Goal: Task Accomplishment & Management: Complete application form

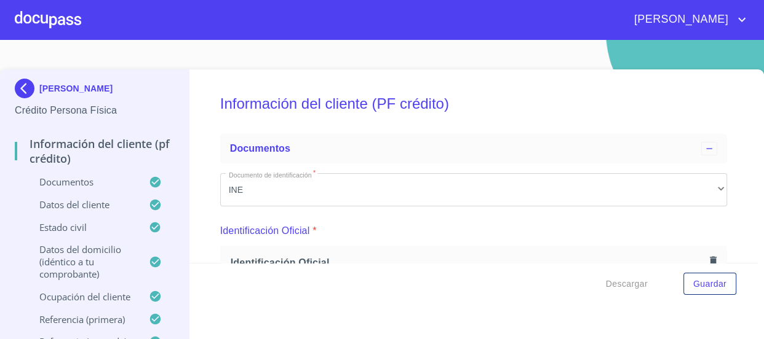
click at [56, 22] on div at bounding box center [48, 19] width 66 height 39
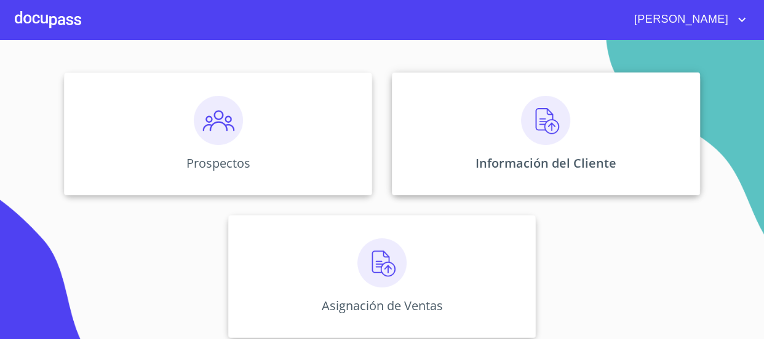
scroll to position [135, 0]
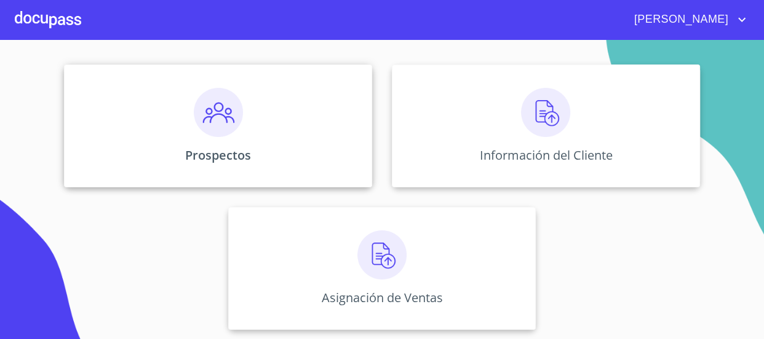
click at [226, 130] on img at bounding box center [218, 112] width 49 height 49
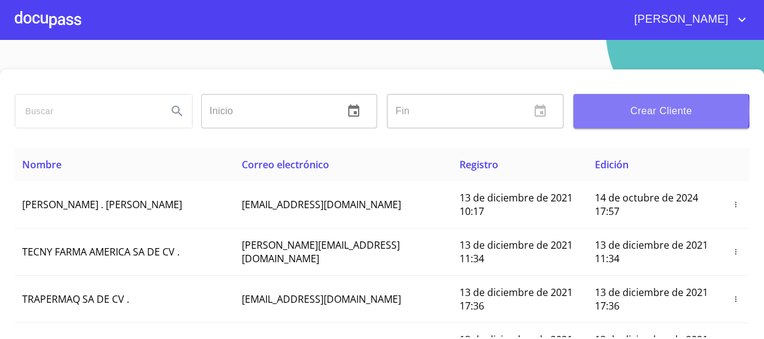
click at [623, 111] on span "Crear Cliente" at bounding box center [661, 111] width 157 height 17
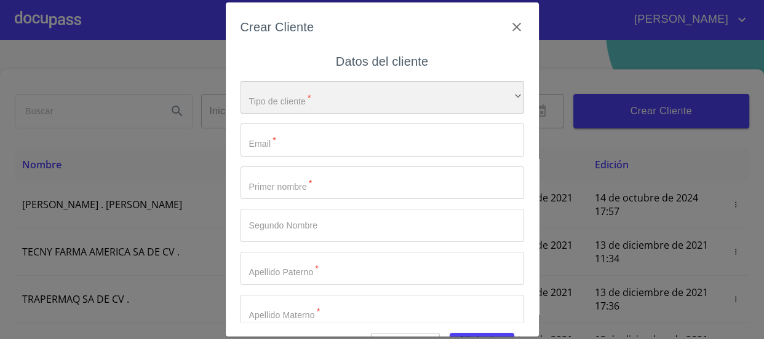
click at [381, 89] on div "​" at bounding box center [381, 97] width 283 height 33
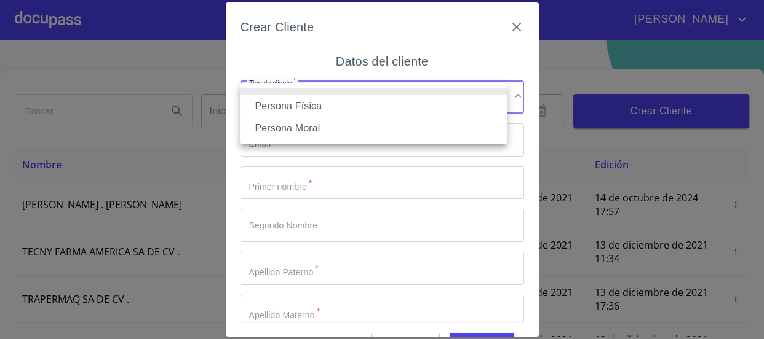
click at [342, 106] on li "Persona Física" at bounding box center [373, 106] width 267 height 22
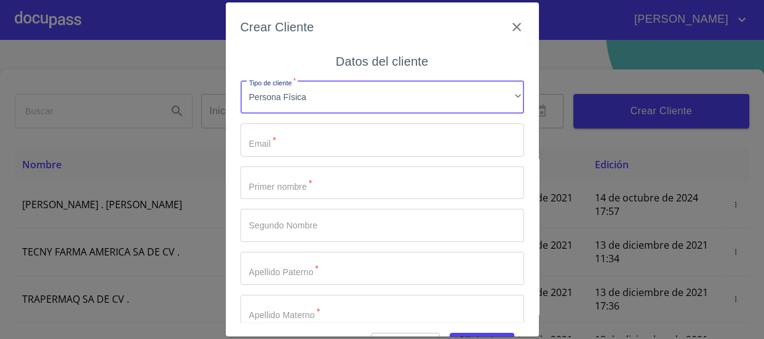
click at [328, 137] on input "Tipo de cliente   *" at bounding box center [381, 140] width 283 height 33
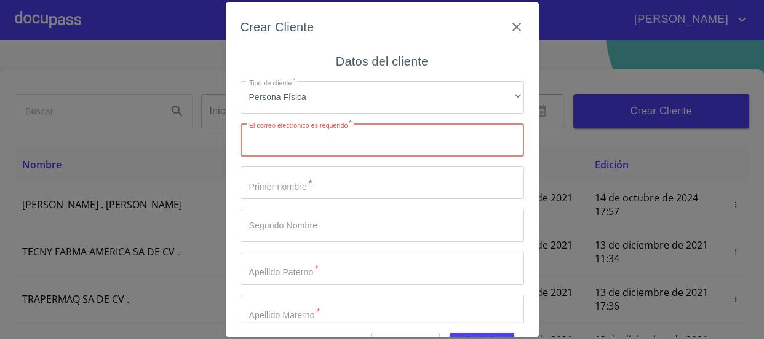
click at [333, 144] on input "Tipo de cliente   *" at bounding box center [381, 140] width 283 height 33
paste input "[EMAIL_ADDRESS][DOMAIN_NAME]"
type input "[EMAIL_ADDRESS][DOMAIN_NAME]"
click at [297, 188] on input "Tipo de cliente   *" at bounding box center [381, 183] width 283 height 33
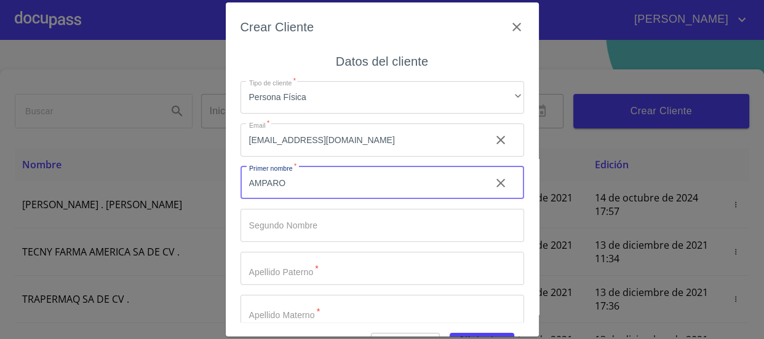
type input "AMPARO"
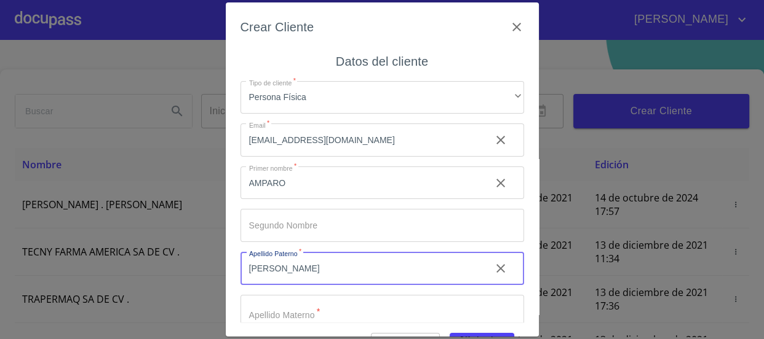
type input "[PERSON_NAME]"
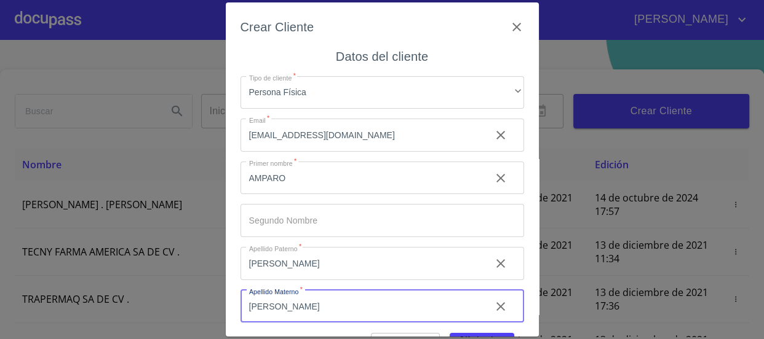
scroll to position [57, 0]
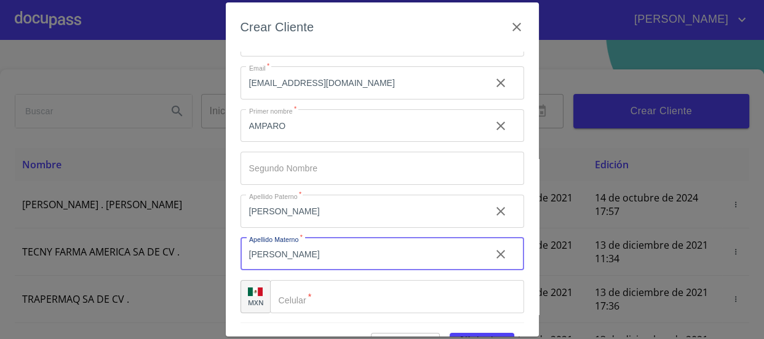
type input "[PERSON_NAME]"
click at [295, 304] on div "​" at bounding box center [397, 296] width 254 height 33
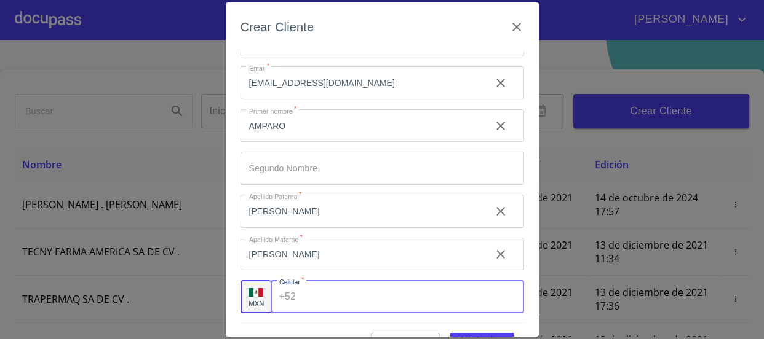
paste input "[PHONE_NUMBER]"
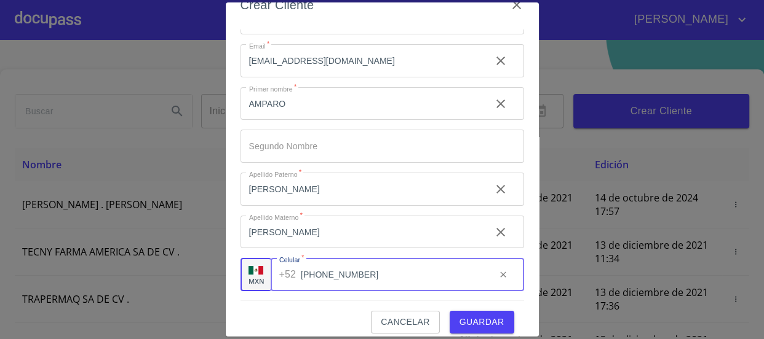
scroll to position [33, 0]
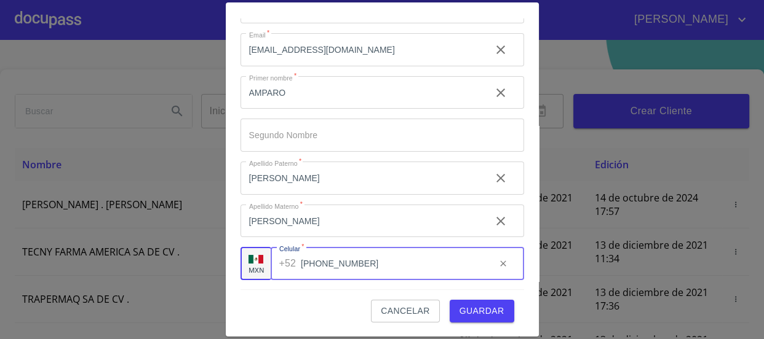
type input "[PHONE_NUMBER]"
click at [473, 304] on span "Guardar" at bounding box center [481, 311] width 45 height 15
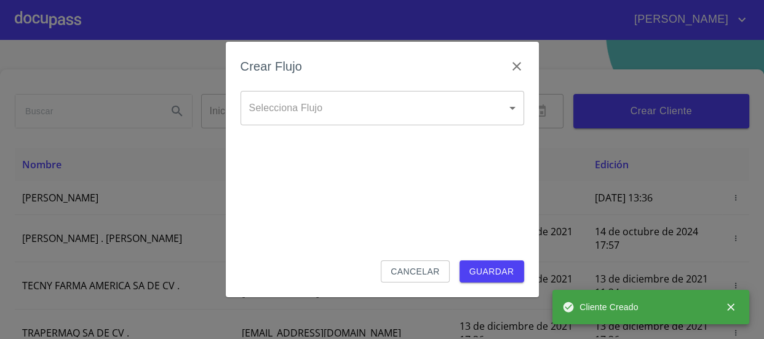
click at [455, 96] on body "[PERSON_NAME] ​ Fin ​ Crear Cliente Nombre Correo electrónico Registro Edición …" at bounding box center [382, 169] width 764 height 339
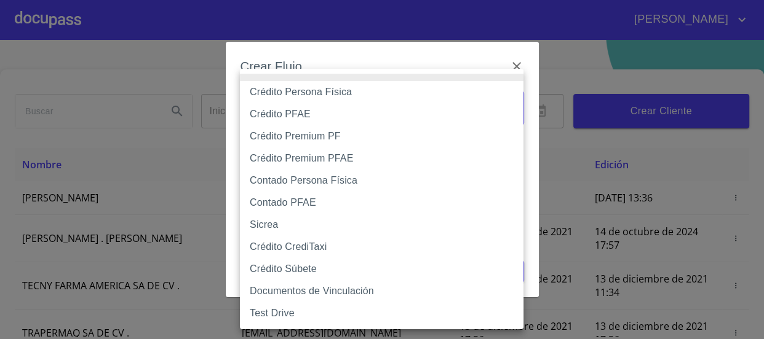
click at [353, 96] on li "Crédito Persona Física" at bounding box center [381, 92] width 283 height 22
type input "61b033e49b8c202ad5bb7912"
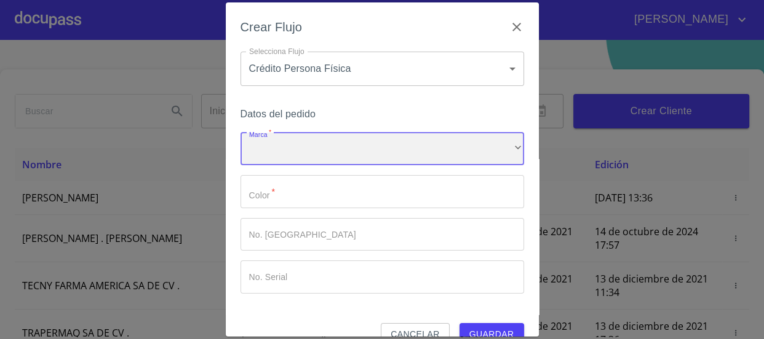
click at [380, 152] on div "​" at bounding box center [381, 149] width 283 height 33
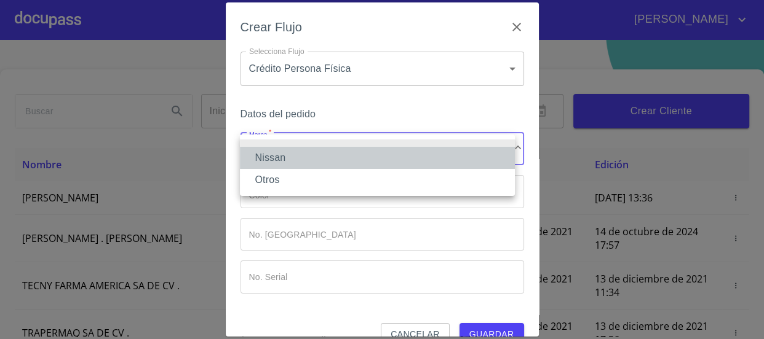
click at [379, 152] on li "Nissan" at bounding box center [377, 158] width 275 height 22
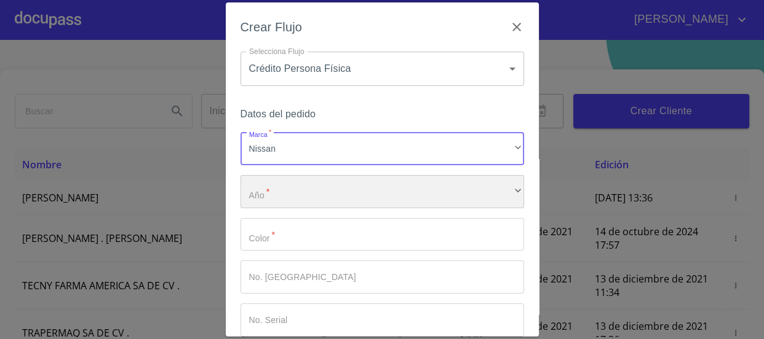
click at [382, 176] on div "​" at bounding box center [381, 191] width 283 height 33
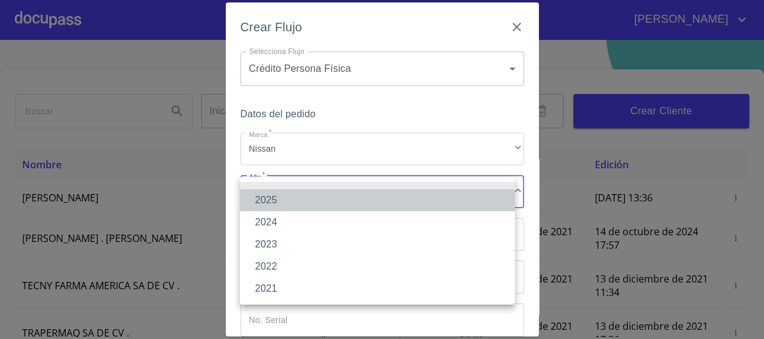
click at [381, 192] on li "2025" at bounding box center [377, 200] width 275 height 22
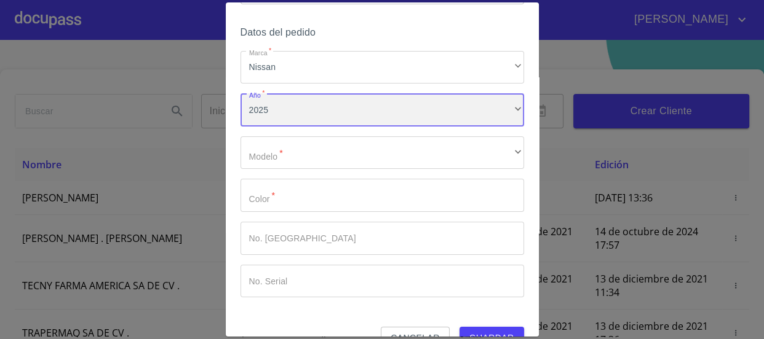
scroll to position [109, 0]
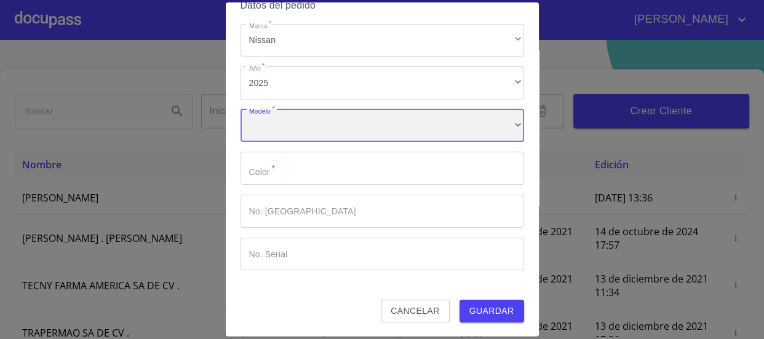
click at [327, 130] on div "​" at bounding box center [381, 125] width 283 height 33
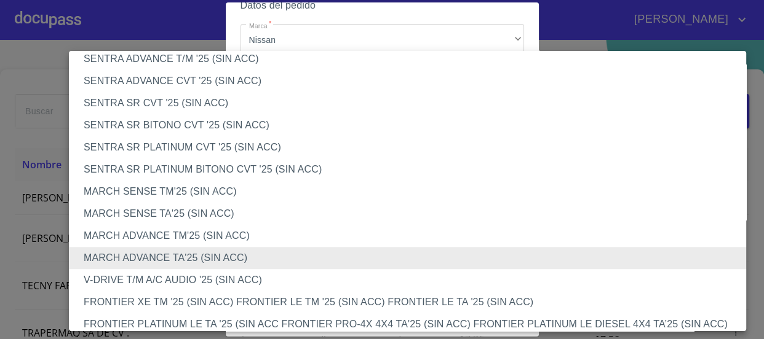
scroll to position [0, 0]
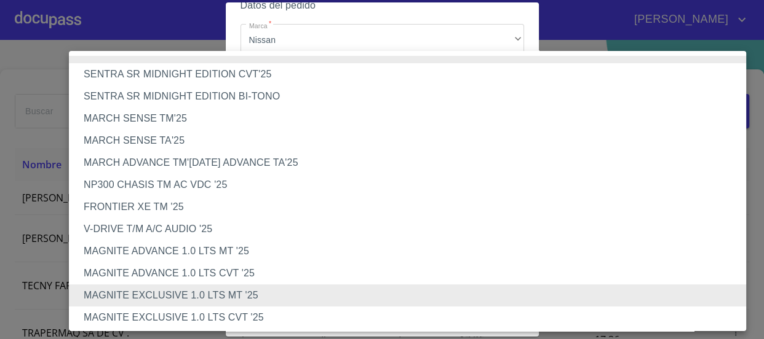
click at [277, 320] on li "MAGNITE EXCLUSIVE 1.0 LTS CVT '25" at bounding box center [411, 318] width 685 height 22
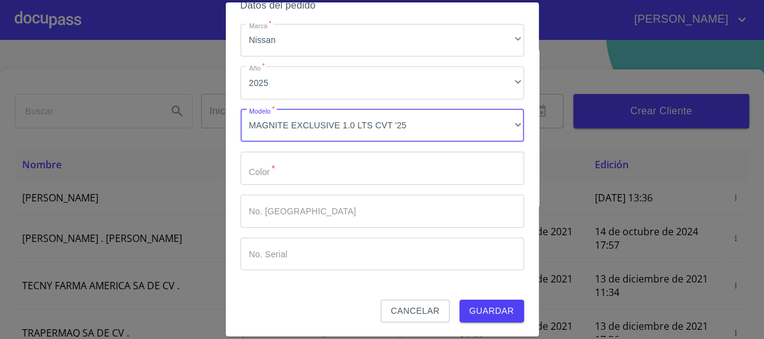
click at [336, 167] on input "Marca   *" at bounding box center [381, 168] width 283 height 33
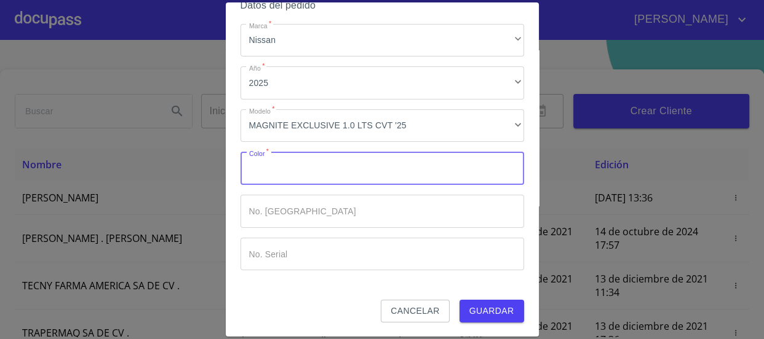
type input "B"
type input "a"
type input "AZUL"
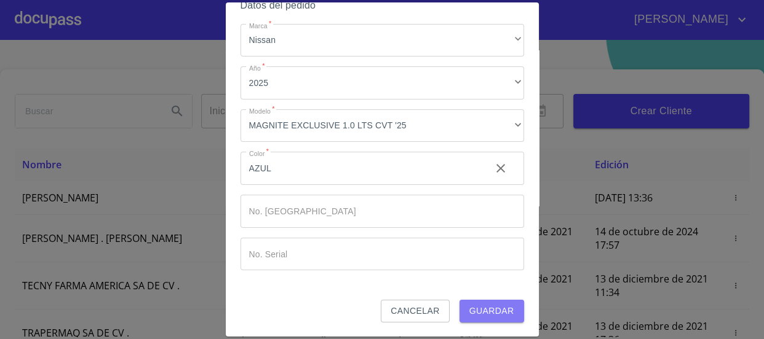
click at [500, 311] on span "Guardar" at bounding box center [491, 311] width 45 height 15
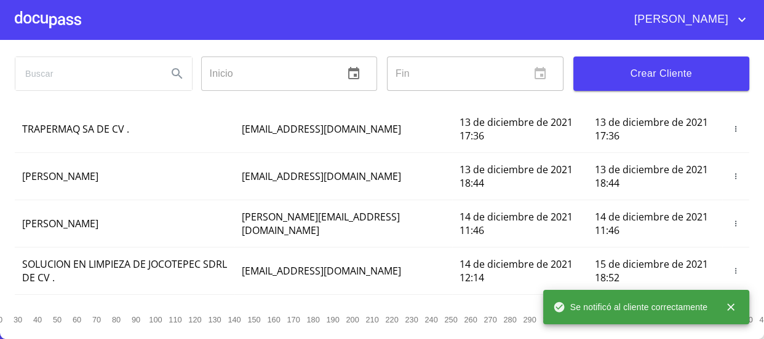
scroll to position [167, 0]
click at [39, 18] on div at bounding box center [48, 19] width 66 height 39
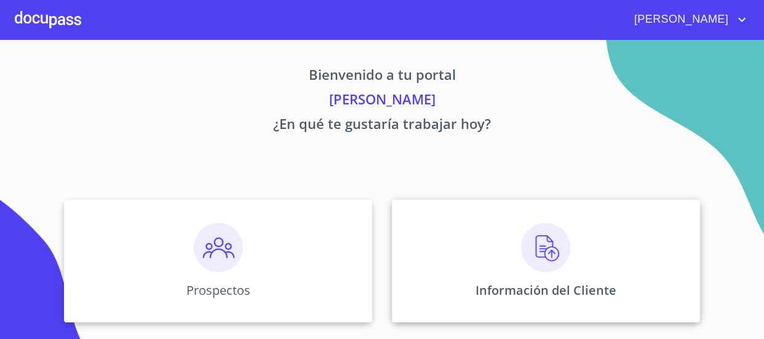
click at [561, 232] on img at bounding box center [545, 247] width 49 height 49
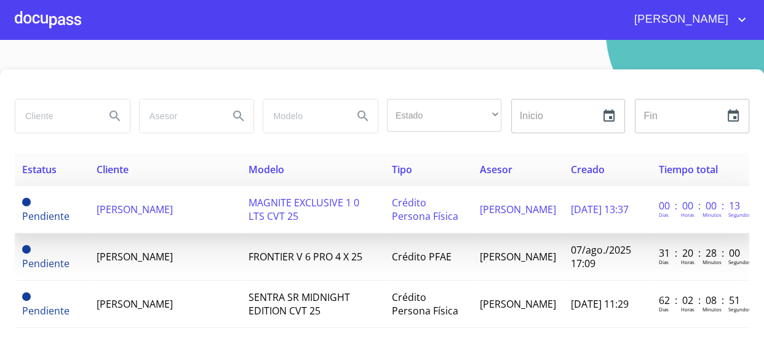
click at [200, 224] on td "[PERSON_NAME]" at bounding box center [165, 209] width 152 height 47
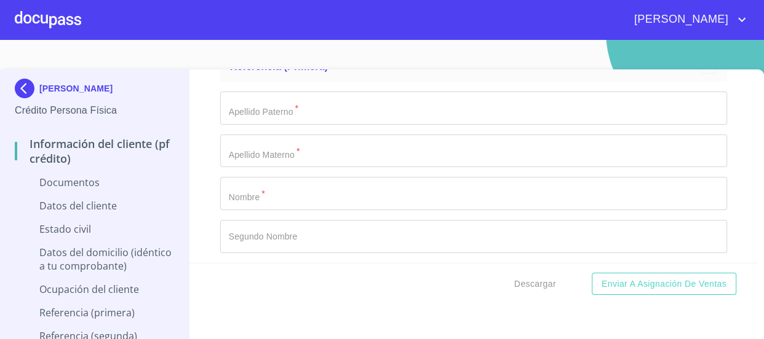
scroll to position [3573, 0]
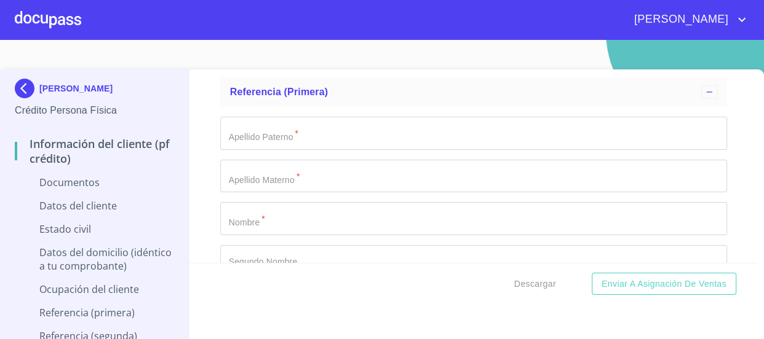
click at [323, 209] on input "Documento de identificación   *" at bounding box center [473, 218] width 507 height 33
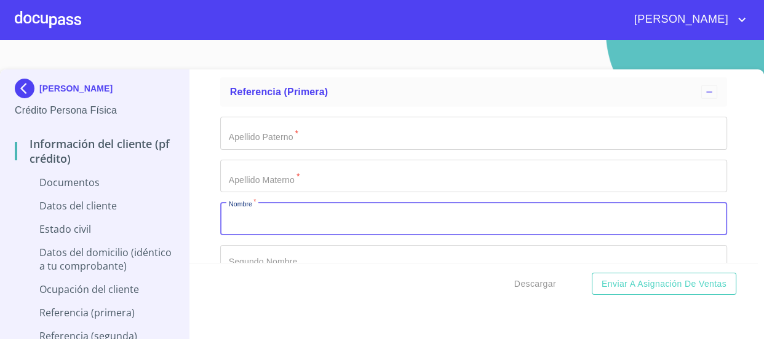
click at [298, 210] on input "Documento de identificación   *" at bounding box center [473, 218] width 507 height 33
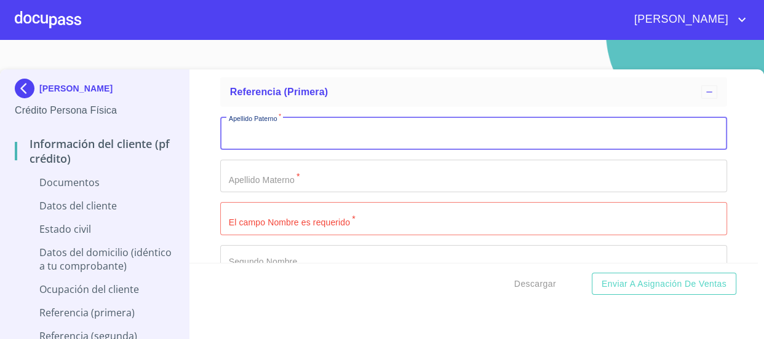
click at [344, 135] on input "Documento de identificación   *" at bounding box center [473, 133] width 507 height 33
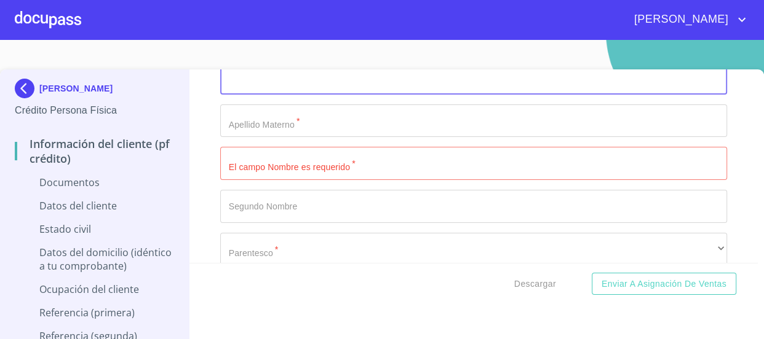
scroll to position [3629, 0]
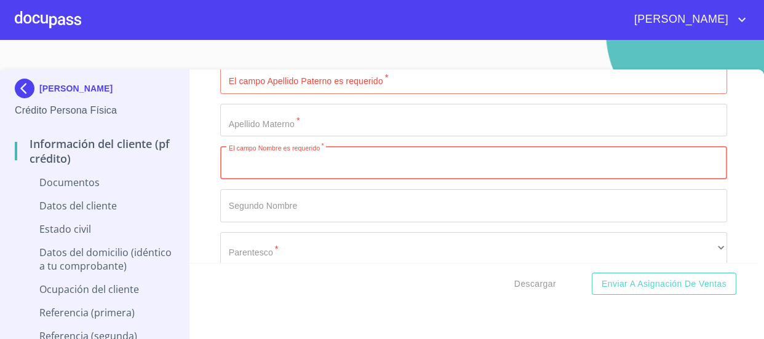
click at [301, 167] on input "Documento de identificación   *" at bounding box center [473, 162] width 507 height 33
click at [203, 133] on div "Información del cliente (PF crédito) Documentos Documento de identificación   *…" at bounding box center [473, 166] width 568 height 194
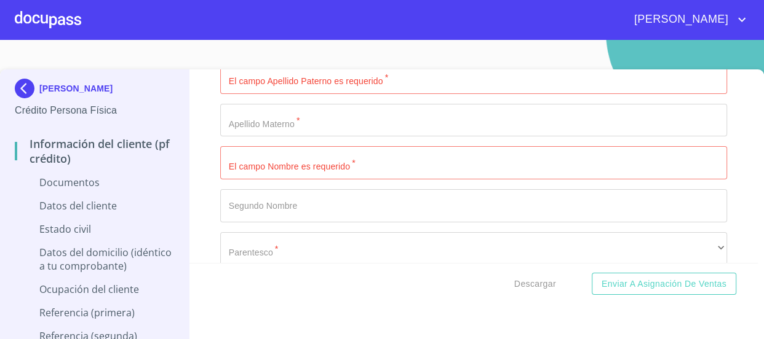
click at [281, 154] on input "Documento de identificación   *" at bounding box center [473, 162] width 507 height 33
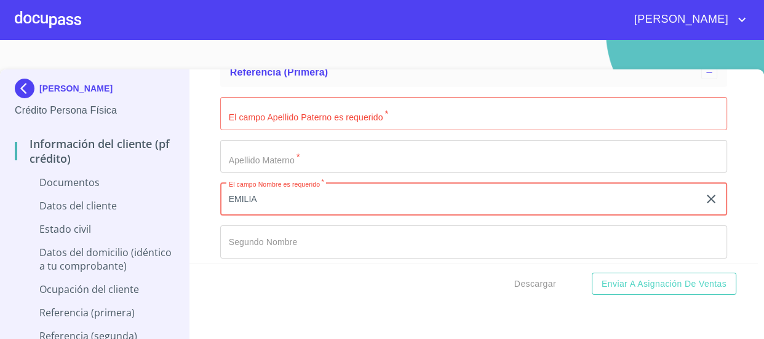
scroll to position [3573, 0]
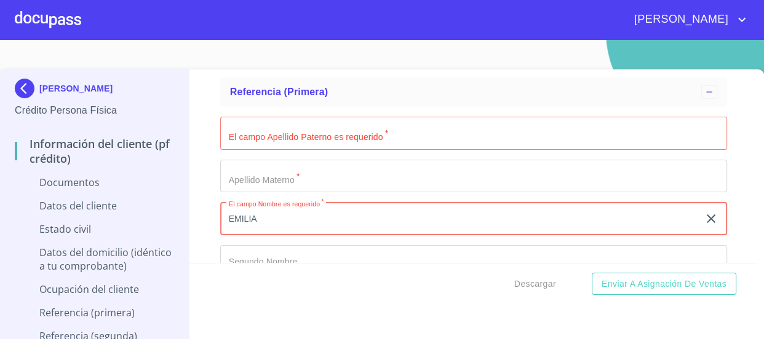
type input "EMILIA"
click at [284, 135] on input "Documento de identificación   *" at bounding box center [473, 133] width 507 height 33
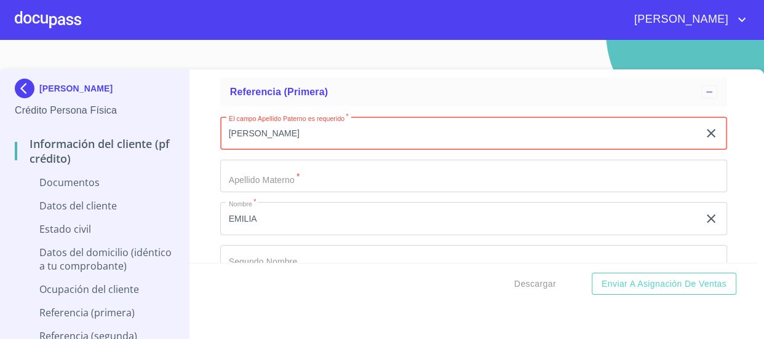
type input "[PERSON_NAME]"
click at [301, 174] on input "Documento de identificación   *" at bounding box center [473, 176] width 507 height 33
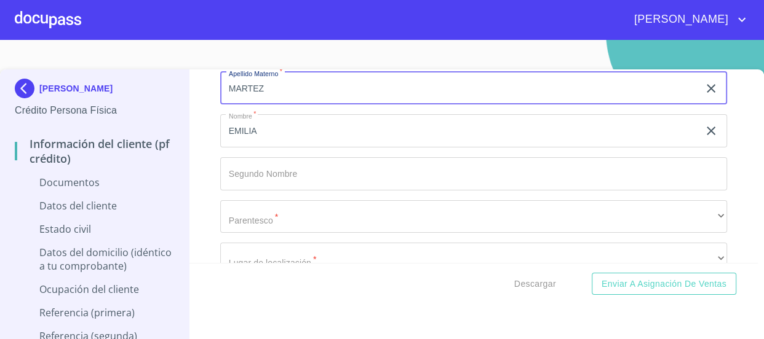
scroll to position [3685, 0]
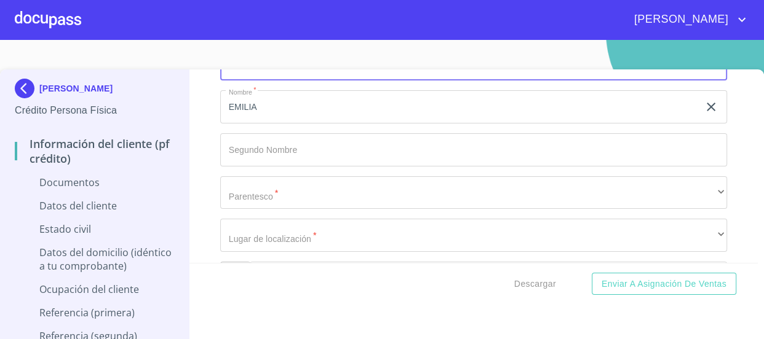
type input "MARTEZ"
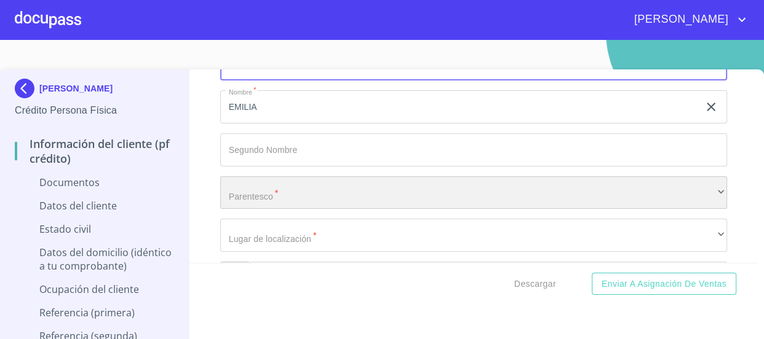
click at [295, 201] on div "​" at bounding box center [473, 192] width 507 height 33
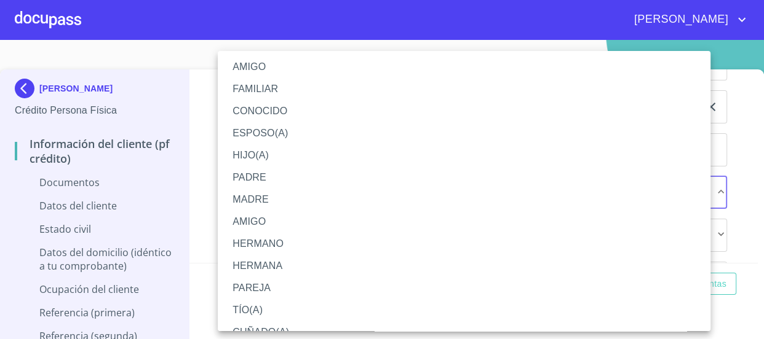
click at [244, 267] on li "HERMANA" at bounding box center [468, 266] width 501 height 22
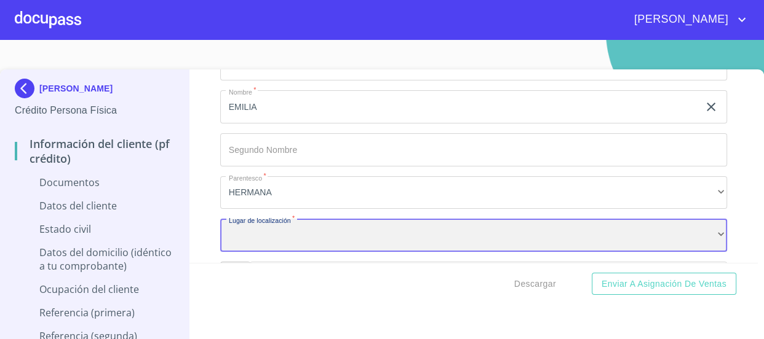
click at [354, 227] on div "​" at bounding box center [473, 235] width 507 height 33
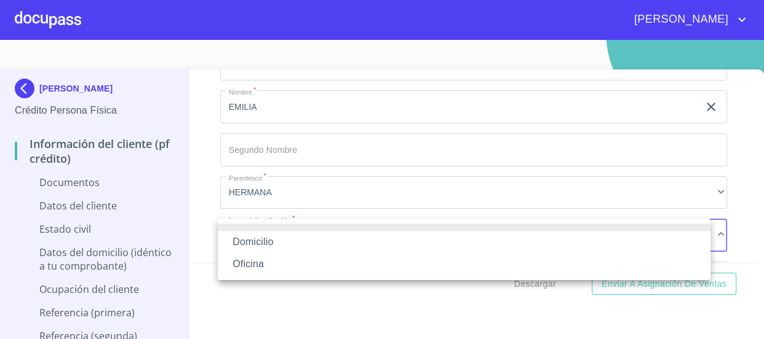
click at [326, 240] on li "Domicilio" at bounding box center [464, 242] width 492 height 22
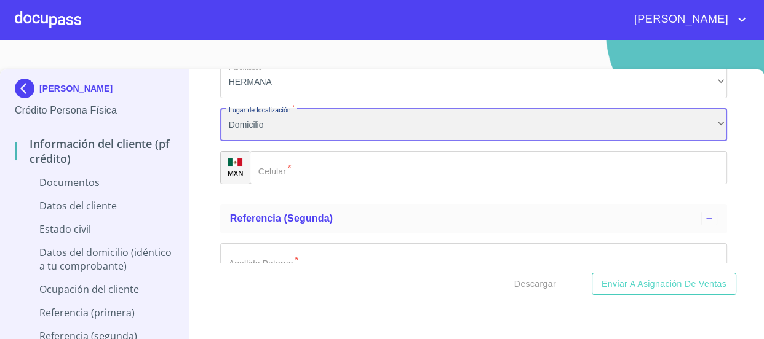
scroll to position [3797, 0]
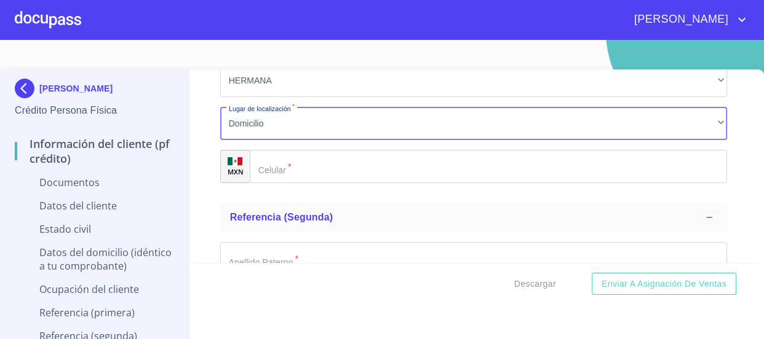
click at [379, 167] on input "Documento de identificación   *" at bounding box center [489, 166] width 478 height 33
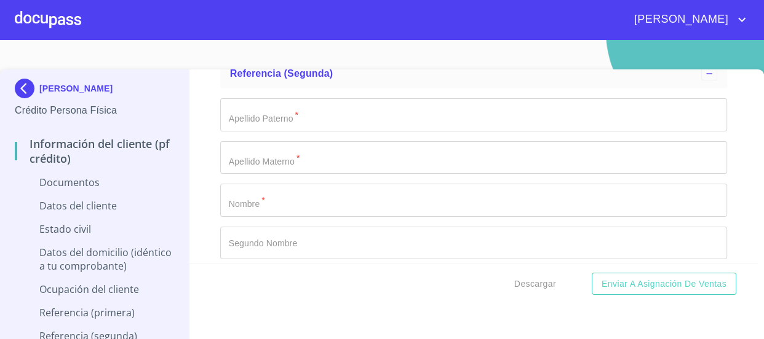
scroll to position [3965, 0]
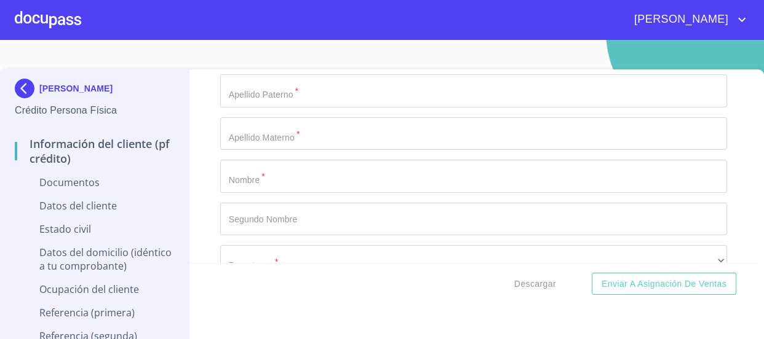
type input "[PHONE_NUMBER]"
click at [317, 170] on input "Documento de identificación   *" at bounding box center [473, 176] width 507 height 33
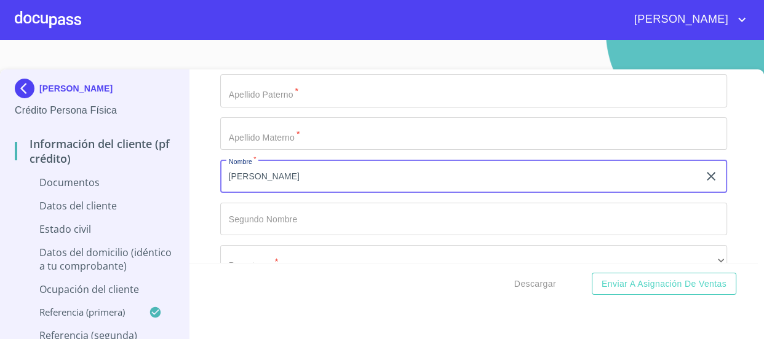
type input "[PERSON_NAME]"
click at [330, 87] on input "Documento de identificación   *" at bounding box center [473, 90] width 507 height 33
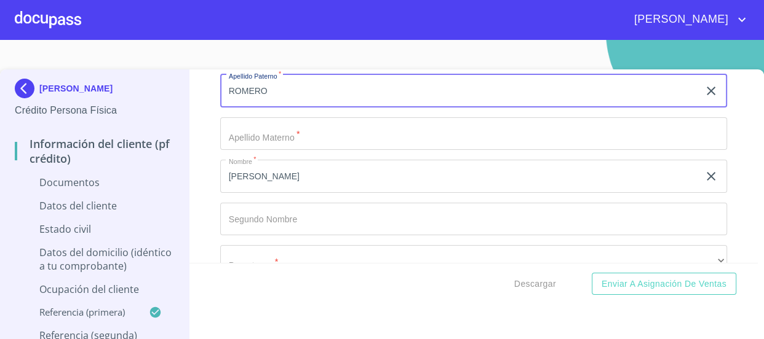
type input "ROMERO"
click at [302, 130] on input "Documento de identificación   *" at bounding box center [473, 133] width 507 height 33
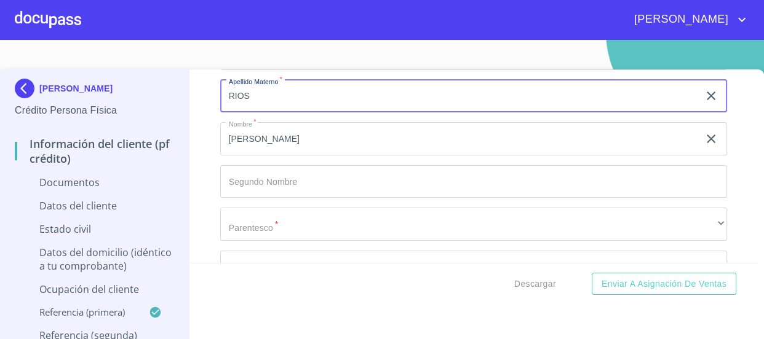
scroll to position [4076, 0]
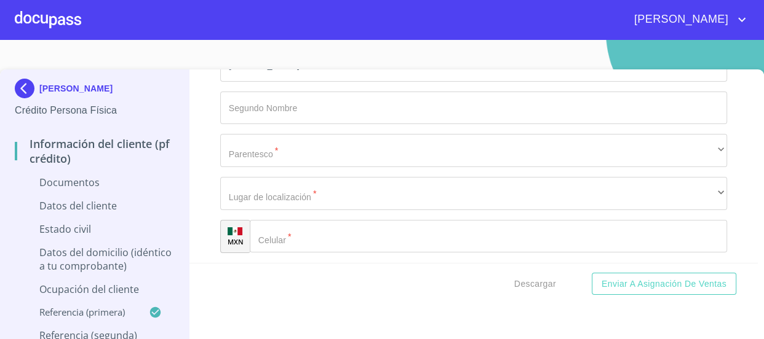
type input "RIOS"
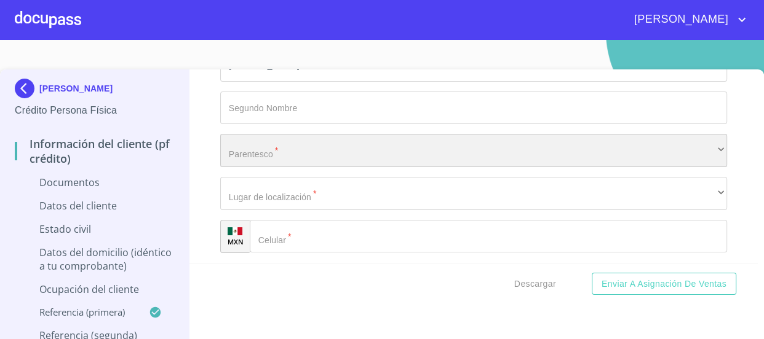
click at [291, 145] on div "​" at bounding box center [473, 150] width 507 height 33
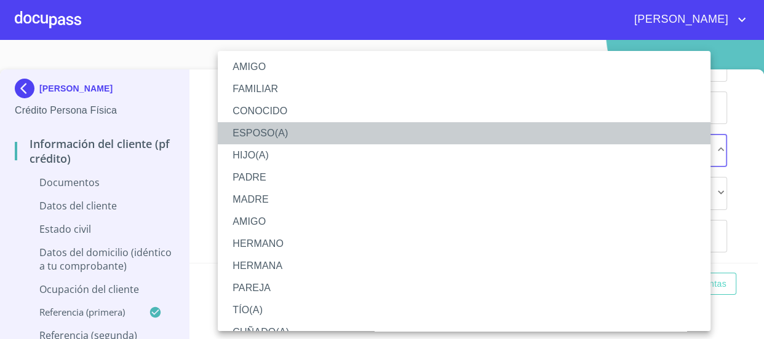
click at [294, 130] on li "ESPOSO(A)" at bounding box center [468, 133] width 501 height 22
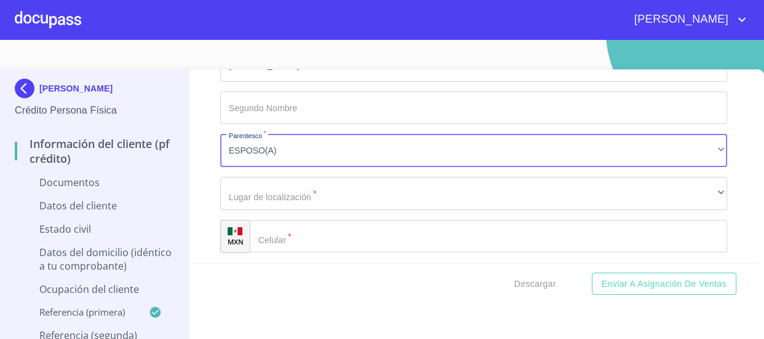
click at [321, 243] on input "Documento de identificación   *" at bounding box center [489, 236] width 478 height 33
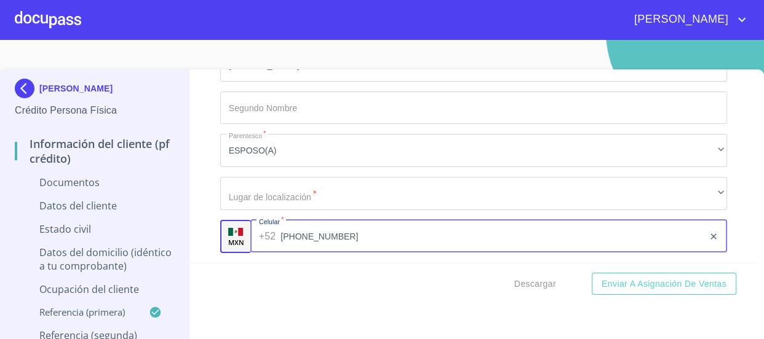
type input "[PHONE_NUMBER]"
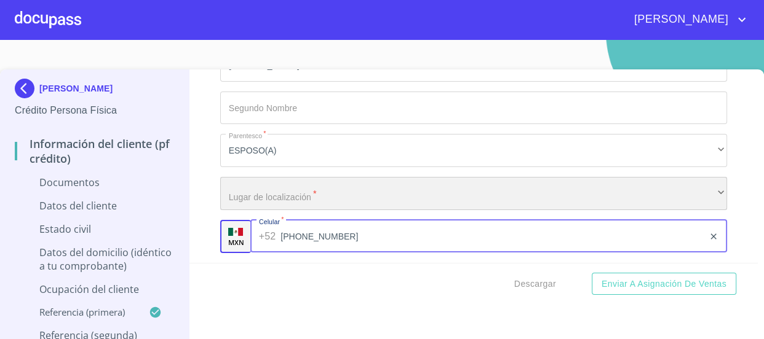
click at [321, 192] on div "​" at bounding box center [473, 193] width 507 height 33
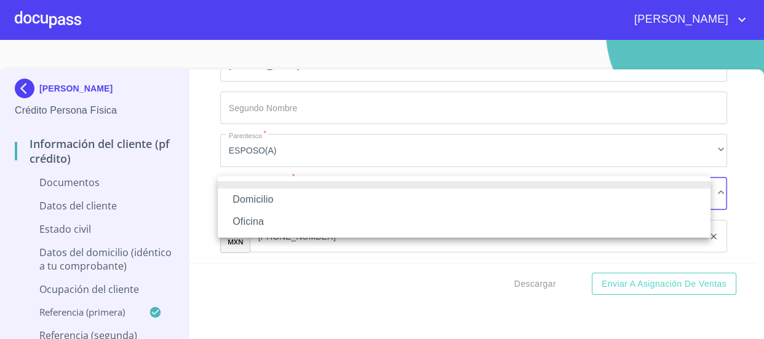
click at [318, 208] on li "Domicilio" at bounding box center [464, 200] width 492 height 22
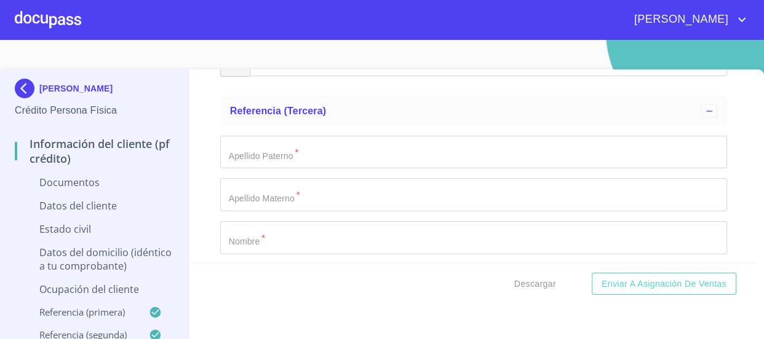
scroll to position [4300, 0]
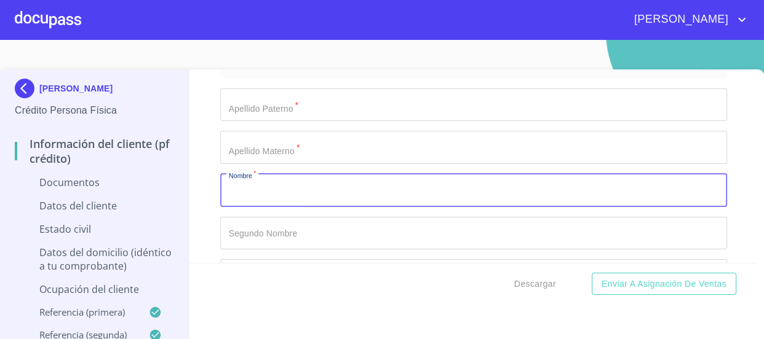
click at [278, 183] on input "Documento de identificación   *" at bounding box center [473, 190] width 507 height 33
click at [288, 183] on input "Documento de identificación   *" at bounding box center [473, 190] width 507 height 33
type input "[PERSON_NAME]"
click at [339, 114] on input "Documento de identificación   *" at bounding box center [473, 105] width 507 height 33
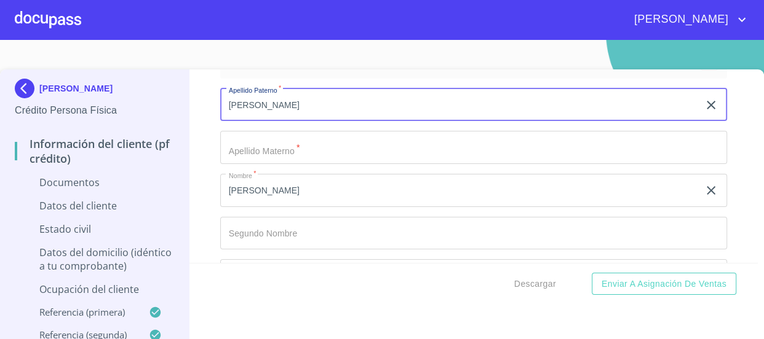
type input "[PERSON_NAME]"
click at [342, 143] on input "Documento de identificación   *" at bounding box center [473, 147] width 507 height 33
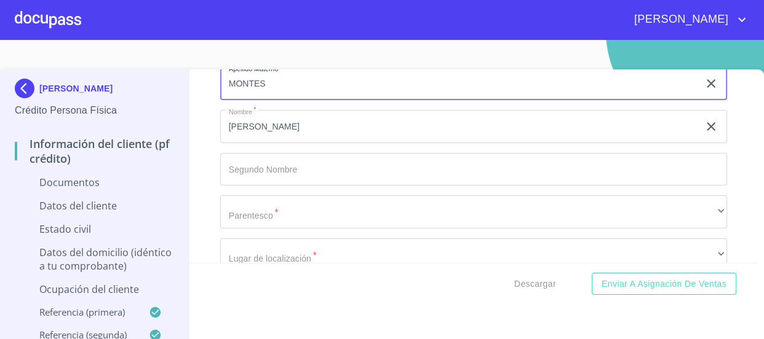
scroll to position [4468, 0]
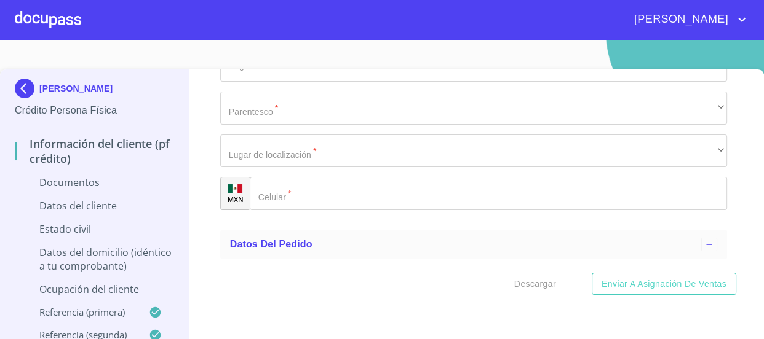
type input "MONTES"
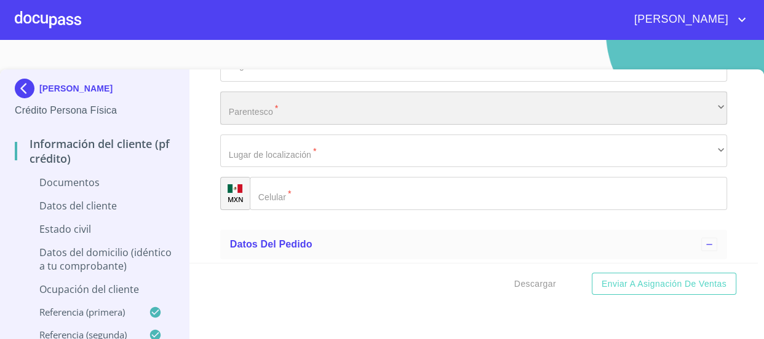
click at [326, 114] on div "​" at bounding box center [473, 108] width 507 height 33
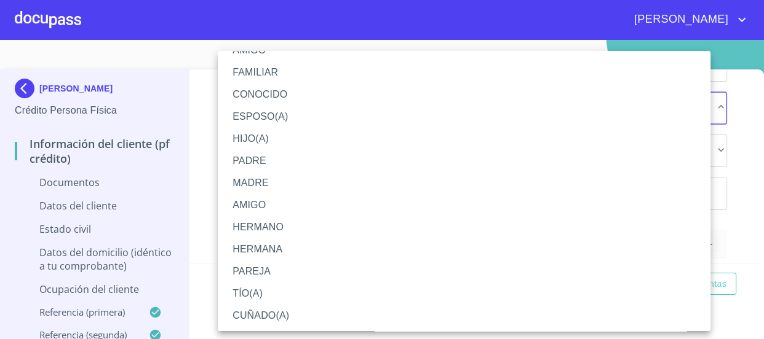
scroll to position [0, 0]
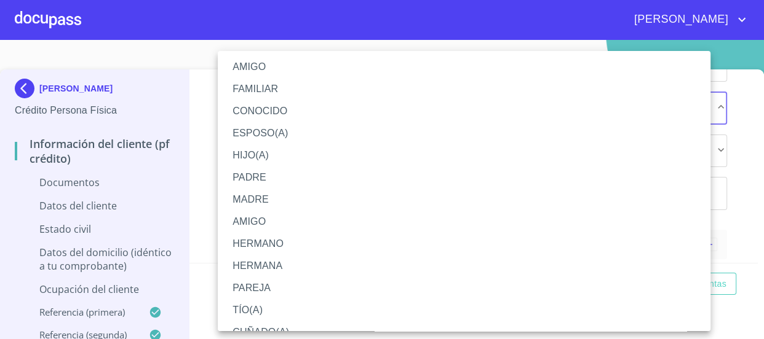
click at [285, 87] on li "FAMILIAR" at bounding box center [468, 89] width 501 height 22
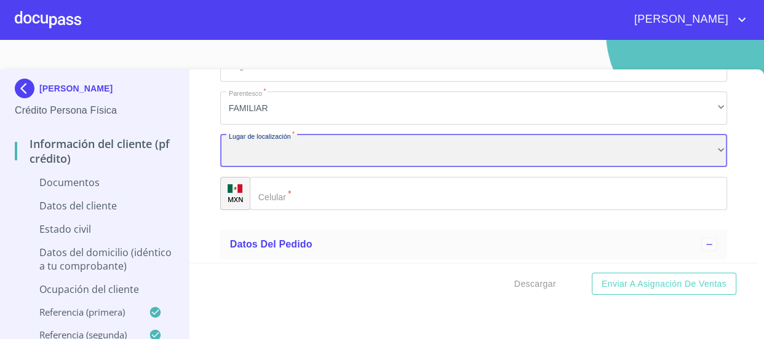
click at [289, 153] on div "​" at bounding box center [473, 151] width 507 height 33
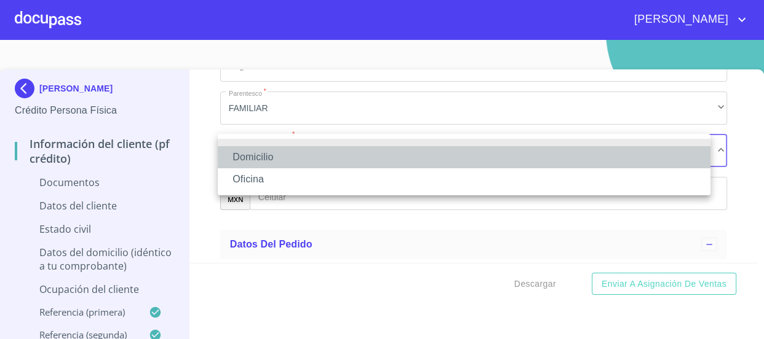
click at [290, 161] on li "Domicilio" at bounding box center [464, 157] width 492 height 22
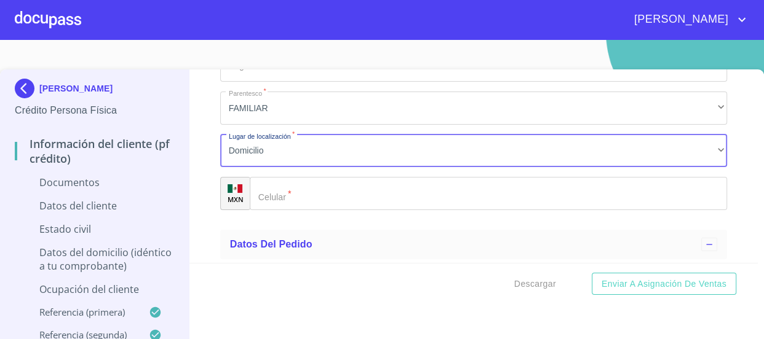
click at [300, 189] on input "Documento de identificación   *" at bounding box center [489, 193] width 478 height 33
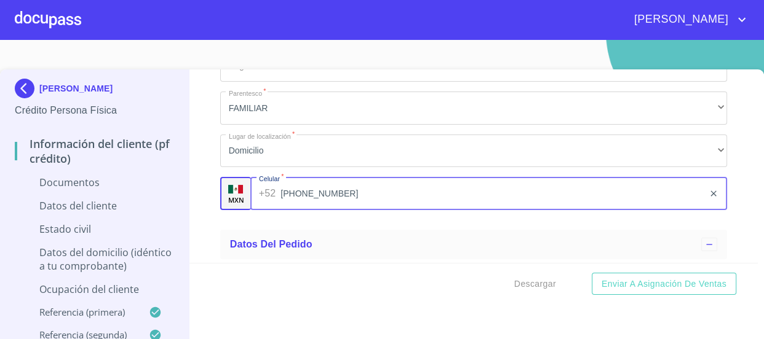
type input "[PHONE_NUMBER]"
click at [212, 222] on div "Información del cliente (PF crédito) Documentos Documento de identificación   *…" at bounding box center [473, 166] width 568 height 194
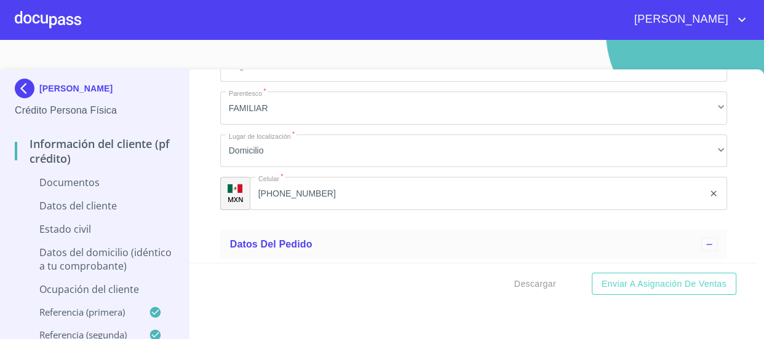
click at [87, 182] on p "Documentos" at bounding box center [94, 183] width 159 height 14
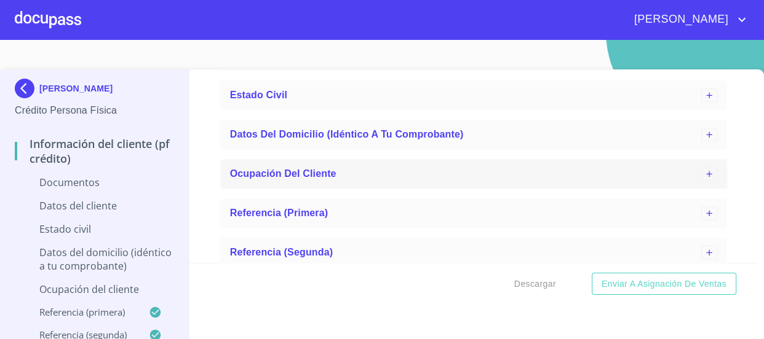
scroll to position [1504, 0]
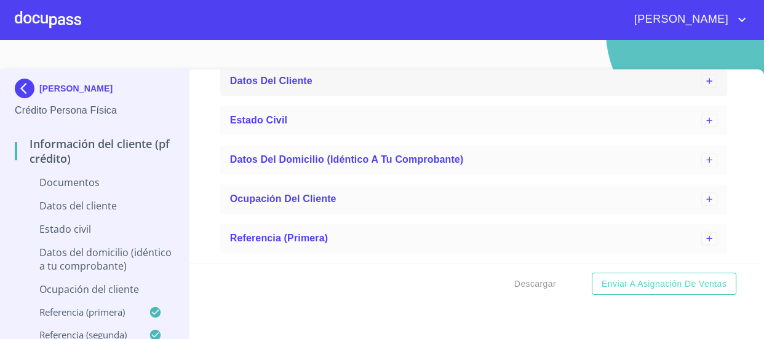
click at [294, 84] on span "Datos del cliente" at bounding box center [271, 81] width 82 height 10
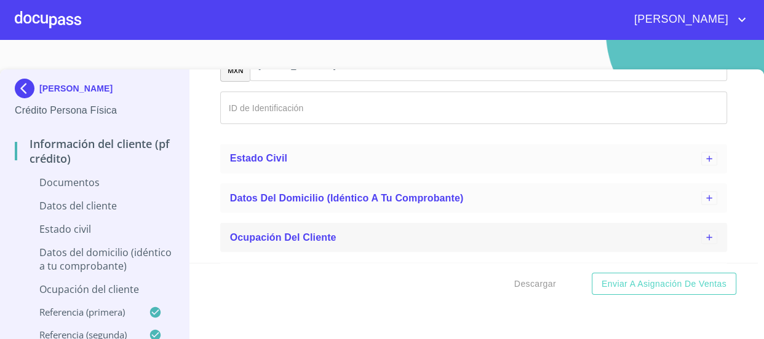
scroll to position [1895, 0]
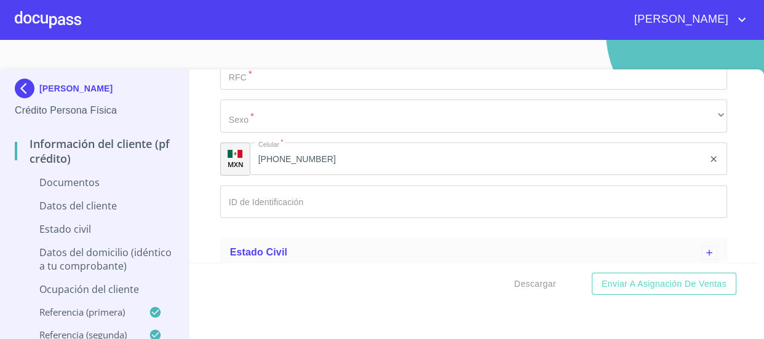
click at [387, 196] on input "Documento de identificación   *" at bounding box center [473, 202] width 507 height 33
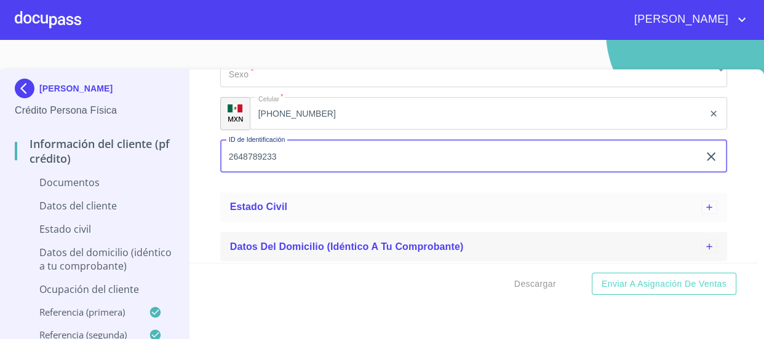
scroll to position [2007, 0]
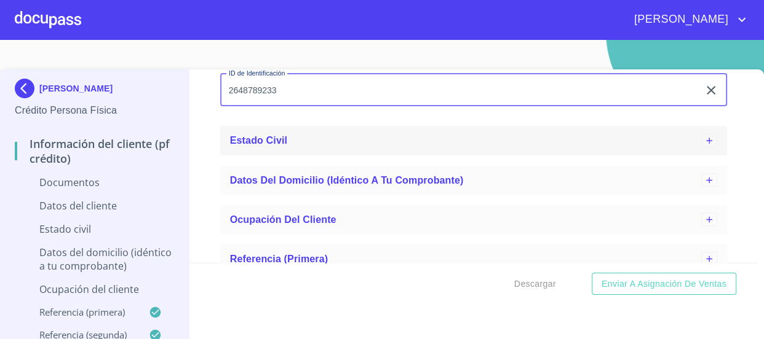
type input "2648789233"
click at [296, 142] on div "Estado Civil" at bounding box center [466, 140] width 472 height 15
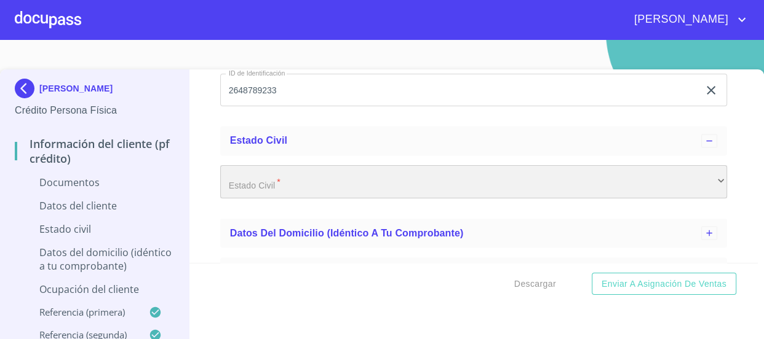
click at [332, 180] on div "​" at bounding box center [473, 181] width 507 height 33
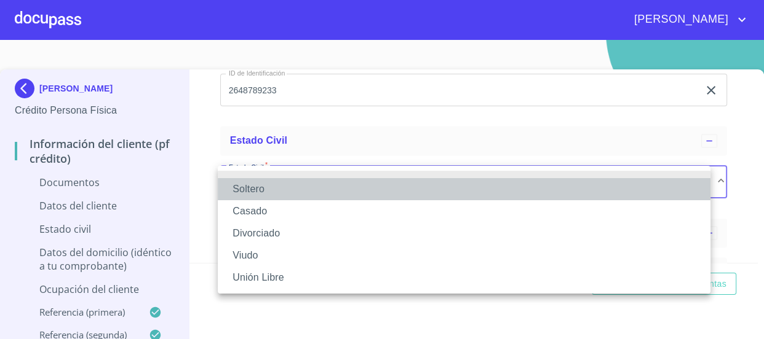
click at [322, 188] on li "Soltero" at bounding box center [464, 189] width 492 height 22
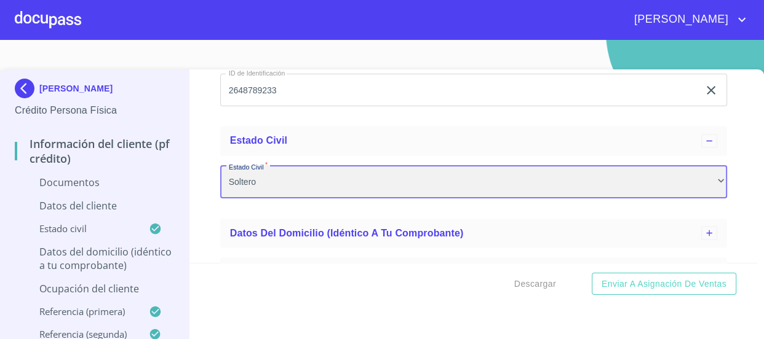
scroll to position [2119, 0]
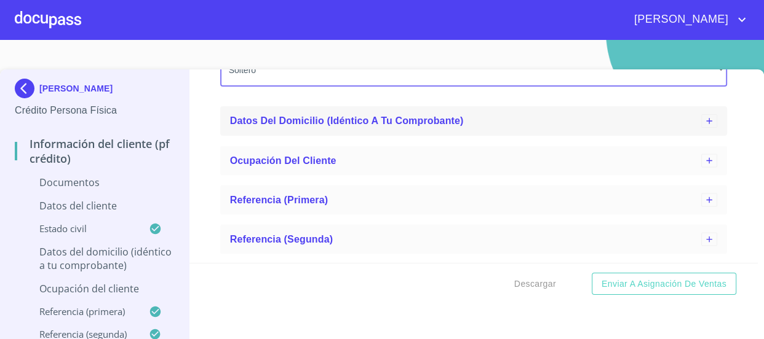
click at [327, 133] on div "Datos del domicilio (idéntico a tu comprobante)" at bounding box center [473, 121] width 507 height 30
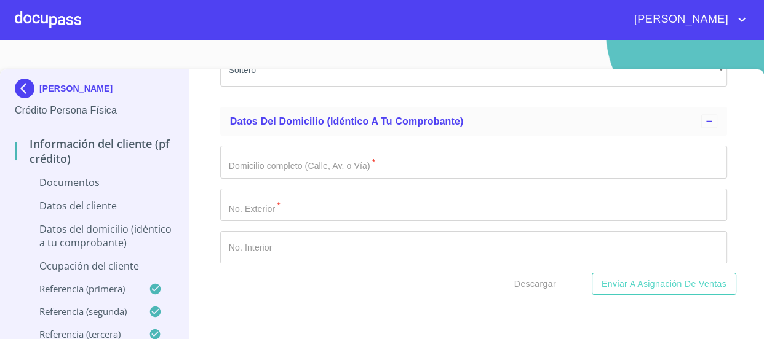
click at [334, 169] on input "Documento de identificación   *" at bounding box center [473, 162] width 507 height 33
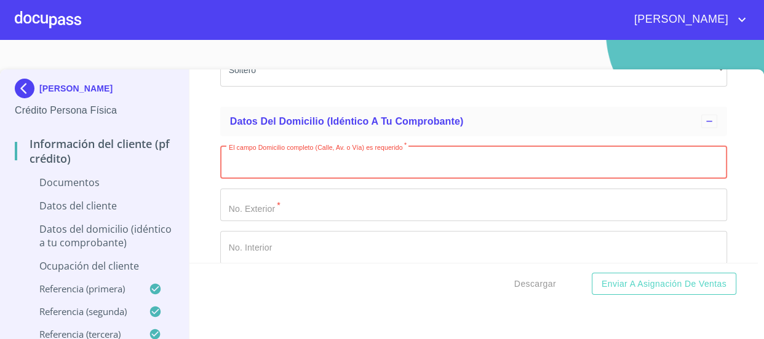
click at [327, 166] on input "Documento de identificación   *" at bounding box center [473, 162] width 507 height 33
paste input "HACIENDA [GEOGRAPHIC_DATA]"
type input "HACIENDA [GEOGRAPHIC_DATA]"
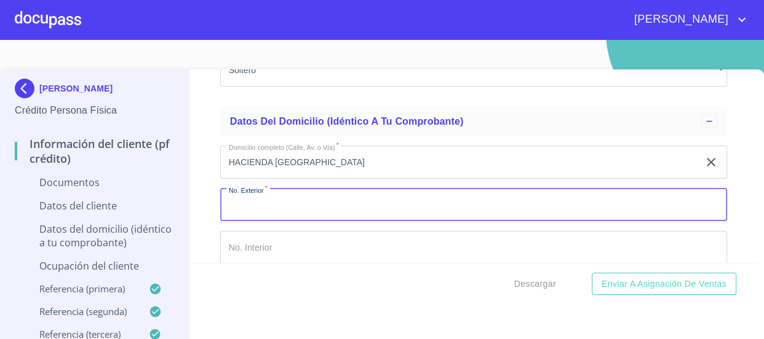
click at [339, 203] on input "Documento de identificación   *" at bounding box center [473, 205] width 507 height 33
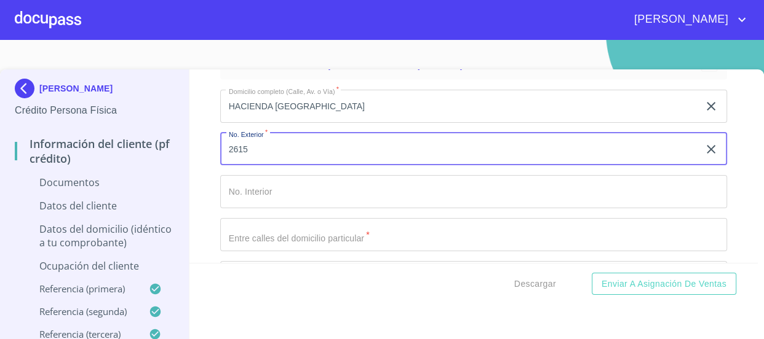
scroll to position [2230, 0]
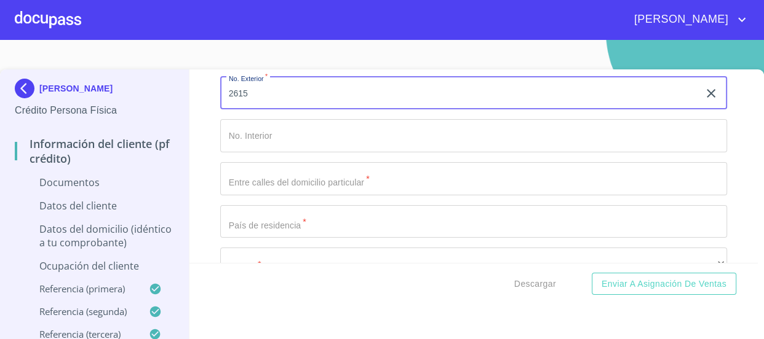
type input "2615"
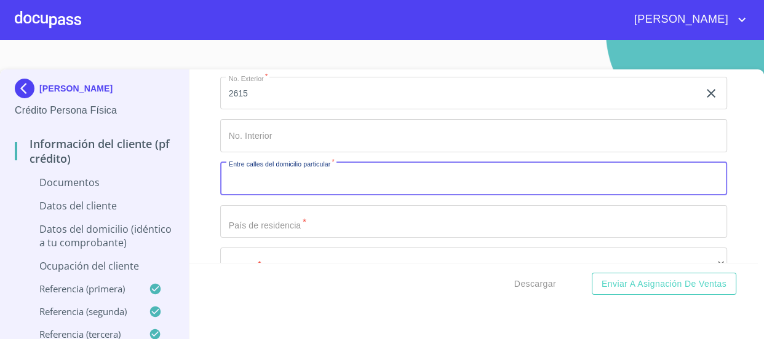
click at [326, 184] on input "Documento de identificación   *" at bounding box center [473, 178] width 507 height 33
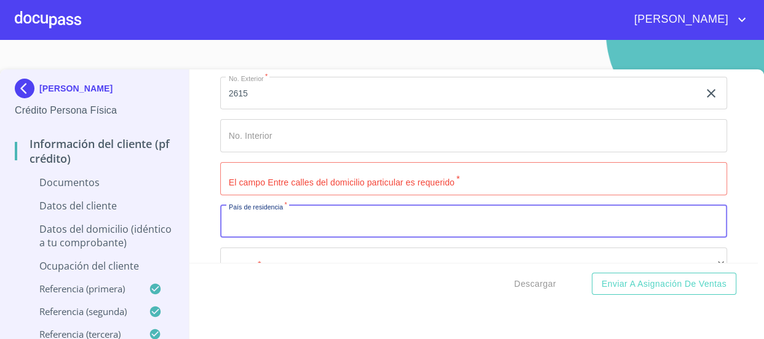
click at [373, 222] on input "Documento de identificación   *" at bounding box center [473, 221] width 507 height 33
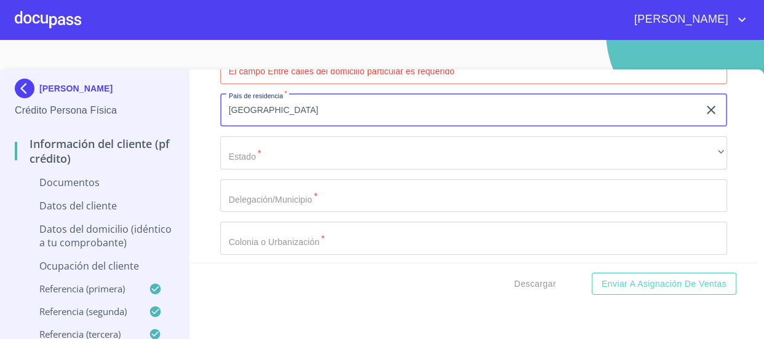
scroll to position [2342, 0]
type input "[GEOGRAPHIC_DATA]"
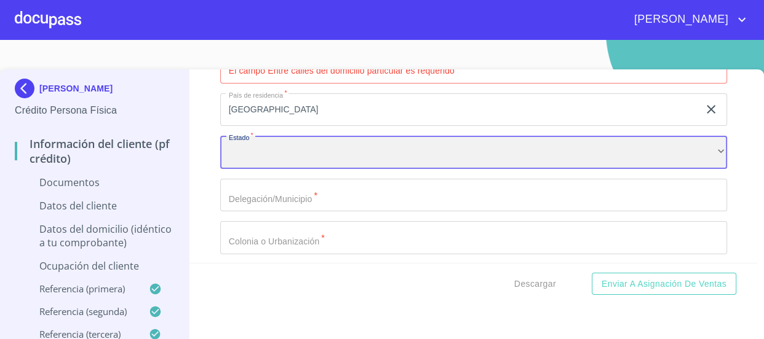
click at [346, 161] on div "​" at bounding box center [473, 152] width 507 height 33
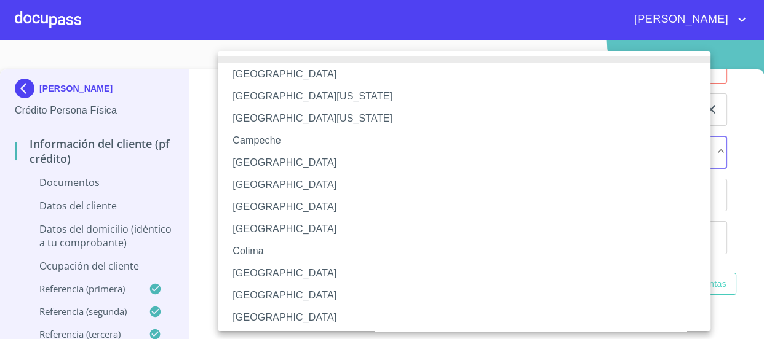
scroll to position [192, 0]
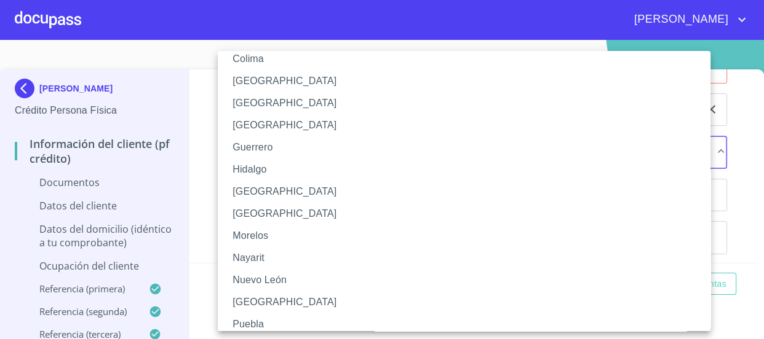
click at [345, 190] on li "[GEOGRAPHIC_DATA]" at bounding box center [468, 192] width 501 height 22
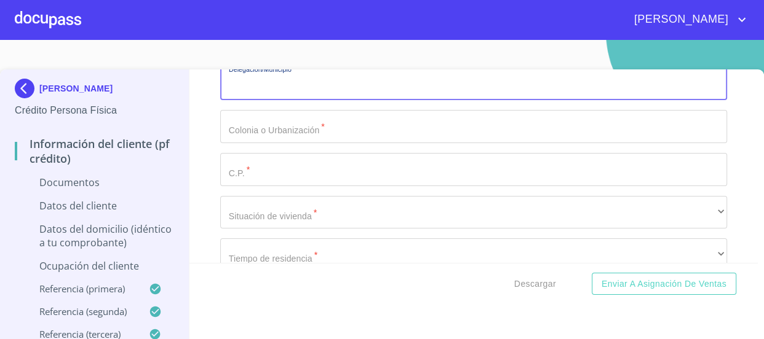
click at [342, 92] on input "Documento de identificación   *" at bounding box center [473, 84] width 507 height 33
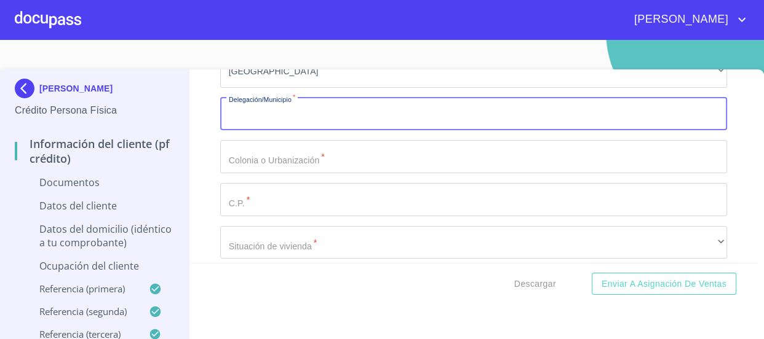
scroll to position [2398, 0]
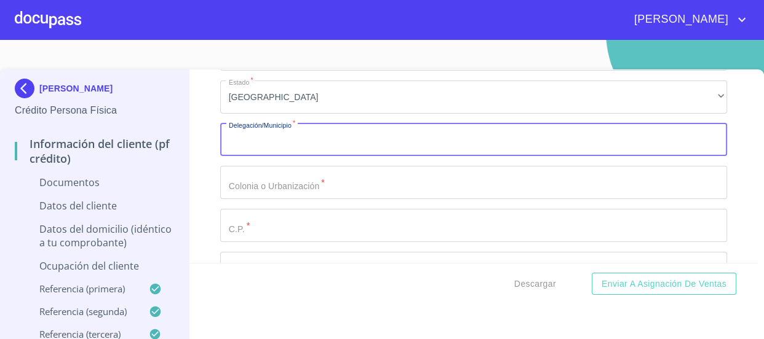
click at [333, 140] on input "Documento de identificación   *" at bounding box center [473, 140] width 507 height 33
type input "[GEOGRAPHIC_DATA]"
click at [335, 174] on input "Documento de identificación   *" at bounding box center [473, 182] width 507 height 33
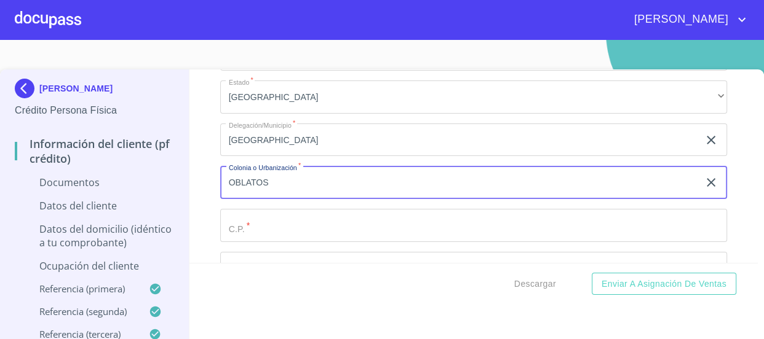
type input "OBLATOS"
click at [356, 215] on input "Documento de identificación   *" at bounding box center [473, 225] width 507 height 33
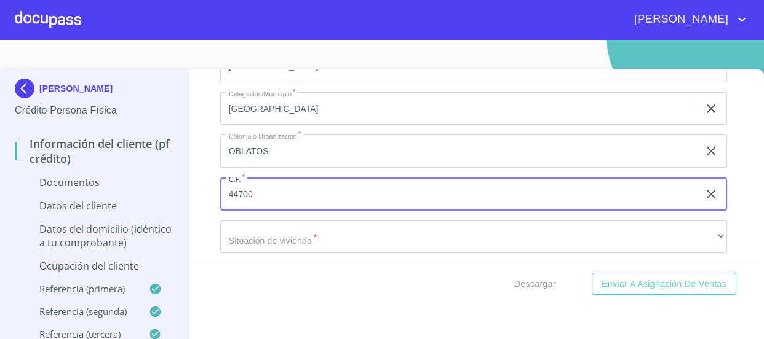
scroll to position [2454, 0]
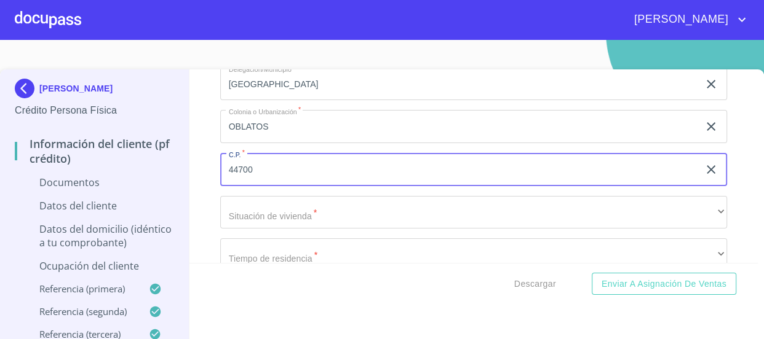
type input "44700"
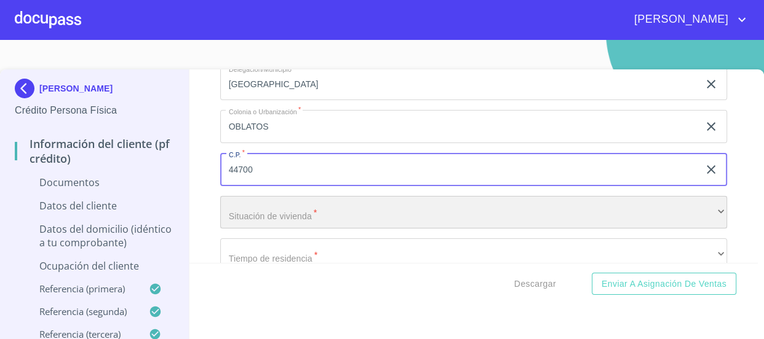
click at [367, 199] on div "​" at bounding box center [473, 212] width 507 height 33
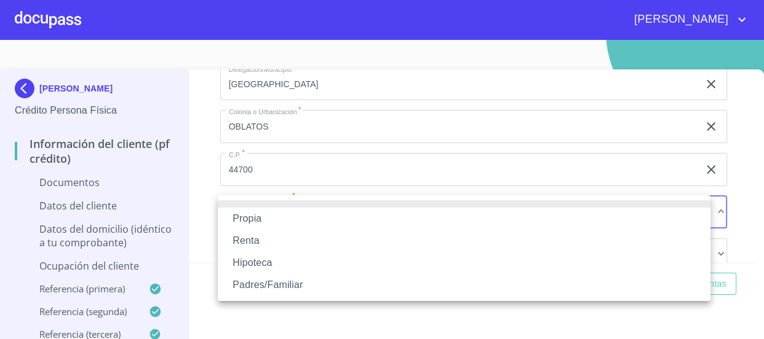
click at [365, 222] on li "Propia" at bounding box center [464, 219] width 492 height 22
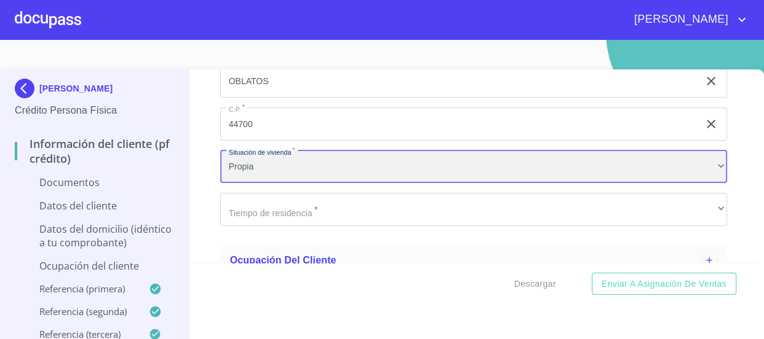
scroll to position [2566, 0]
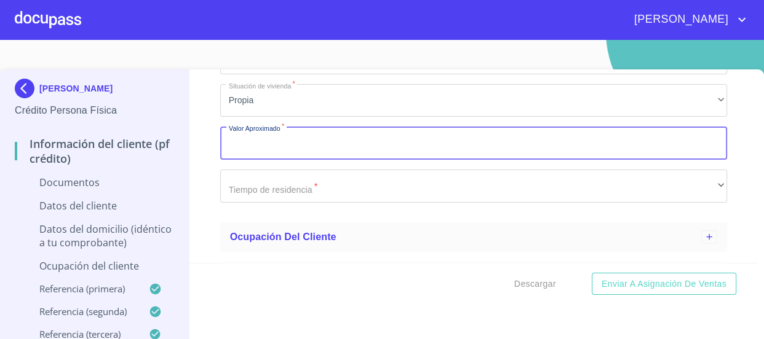
click at [366, 141] on input "Documento de identificación   *" at bounding box center [473, 143] width 507 height 33
type input "$2,000,000"
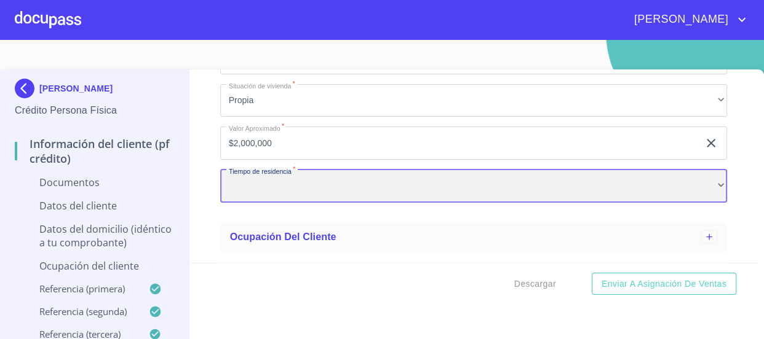
click at [368, 177] on div "​" at bounding box center [473, 186] width 507 height 33
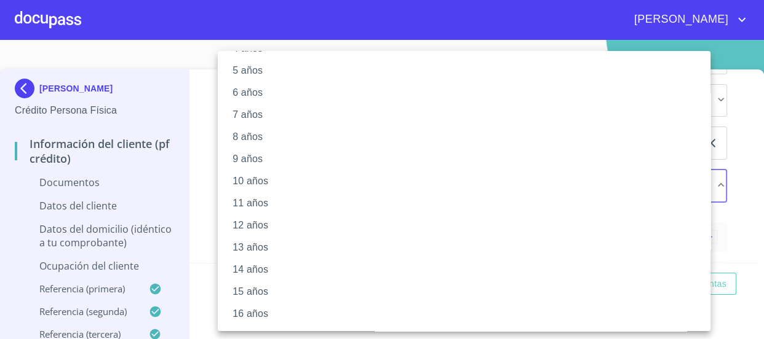
scroll to position [201, 0]
click at [277, 314] on li "20 años" at bounding box center [468, 316] width 501 height 22
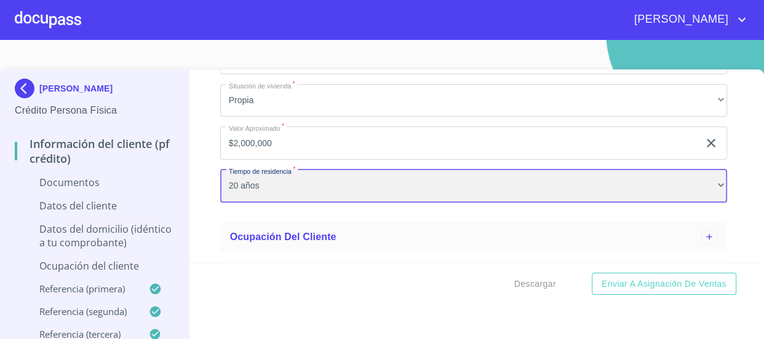
scroll to position [2715, 0]
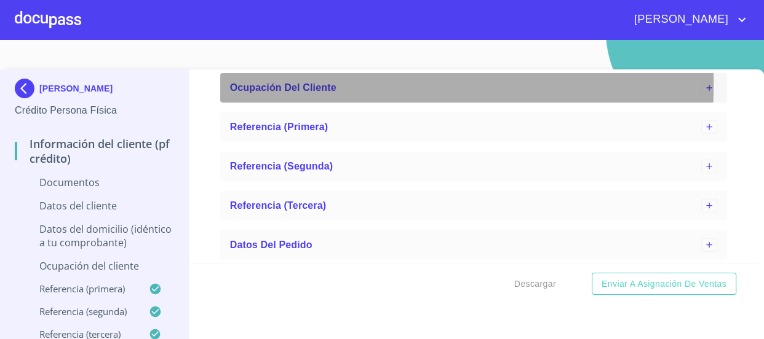
click at [290, 84] on span "Ocupación del Cliente" at bounding box center [283, 87] width 106 height 10
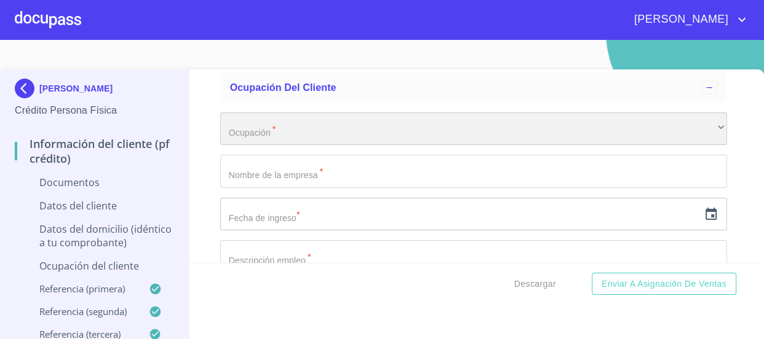
click at [288, 119] on div "​" at bounding box center [473, 129] width 507 height 33
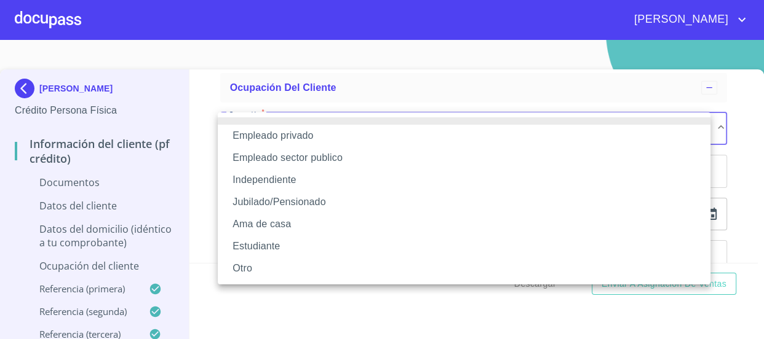
click at [310, 202] on li "Jubilado/Pensionado" at bounding box center [464, 202] width 492 height 22
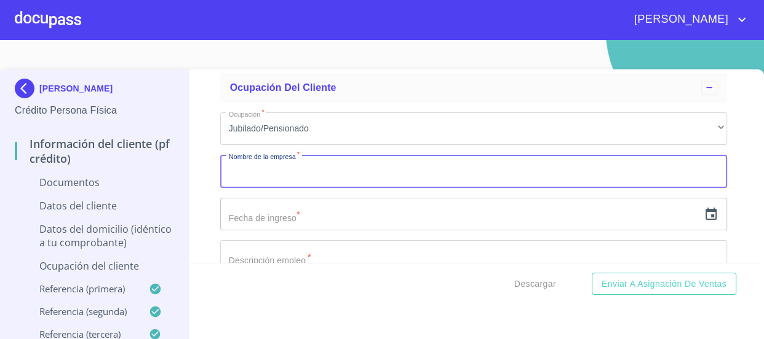
click at [344, 167] on input "Documento de identificación   *" at bounding box center [473, 171] width 507 height 33
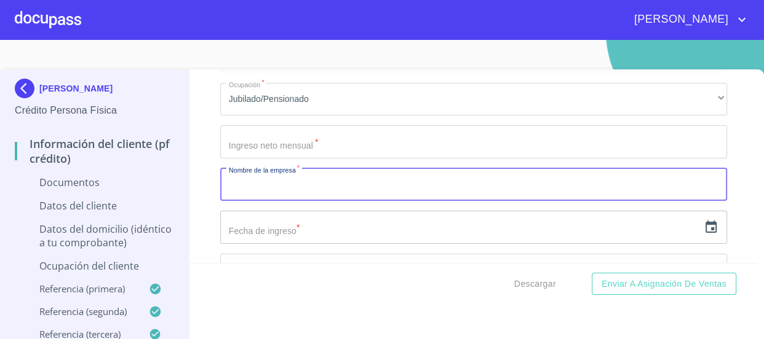
scroll to position [2771, 0]
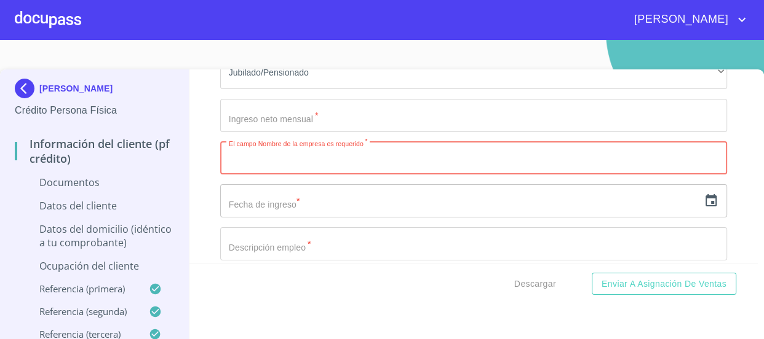
click at [296, 151] on input "Documento de identificación   *" at bounding box center [473, 158] width 507 height 33
paste input "OPD"
type input "OPD"
click at [702, 200] on div "​" at bounding box center [473, 200] width 507 height 33
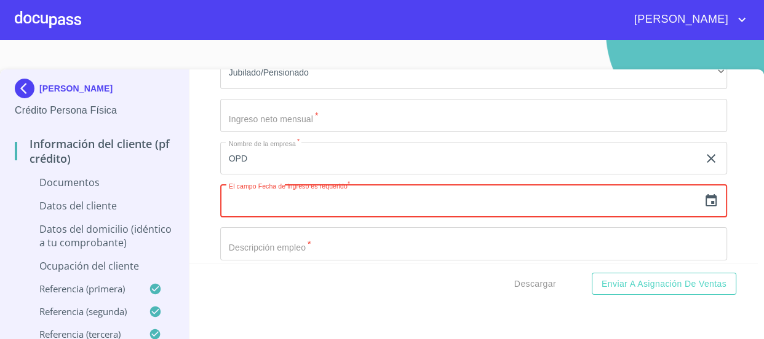
click at [703, 197] on icon "button" at bounding box center [710, 201] width 15 height 15
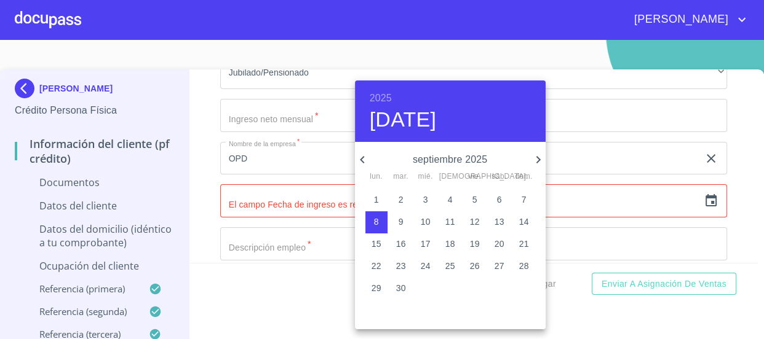
click at [381, 99] on h6 "2025" at bounding box center [380, 98] width 22 height 17
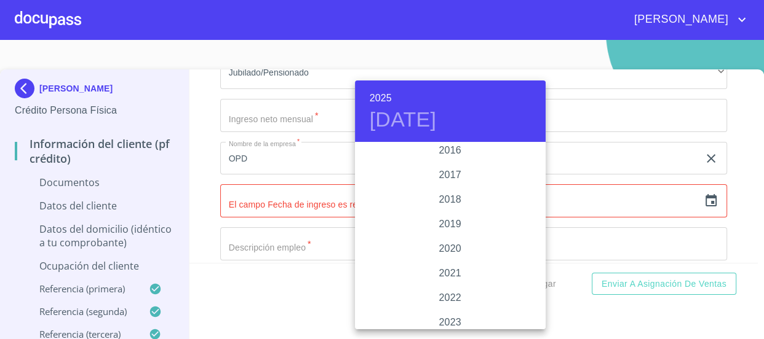
scroll to position [2218, 0]
click at [467, 226] on div "2018" at bounding box center [450, 225] width 191 height 25
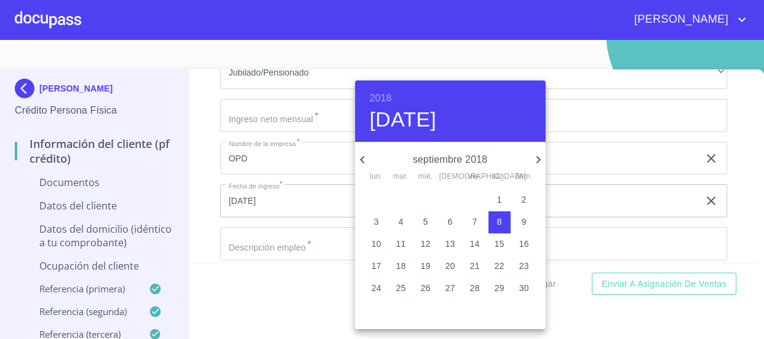
click at [379, 218] on span "3" at bounding box center [376, 222] width 22 height 12
type input "[DATE]"
click at [205, 226] on div at bounding box center [382, 169] width 764 height 339
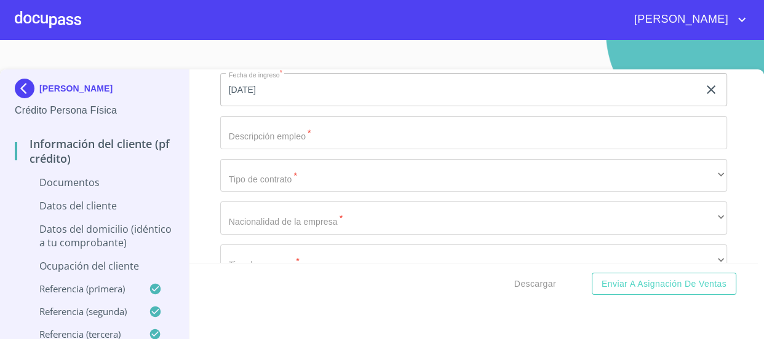
scroll to position [2883, 0]
click at [323, 135] on input "Documento de identificación   *" at bounding box center [473, 132] width 507 height 33
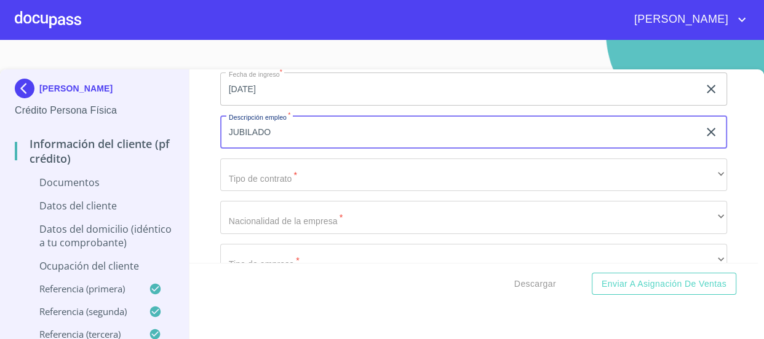
type input "JUBILADO"
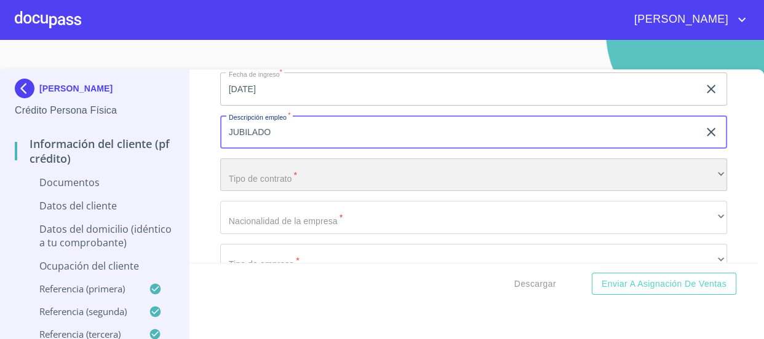
click at [296, 175] on div "​" at bounding box center [473, 175] width 507 height 33
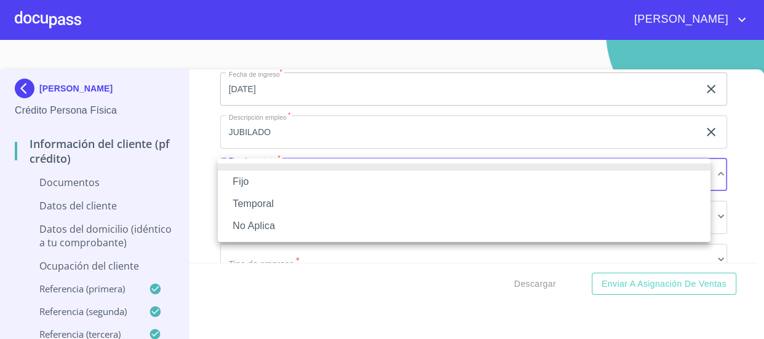
click at [288, 178] on li "Fijo" at bounding box center [464, 182] width 492 height 22
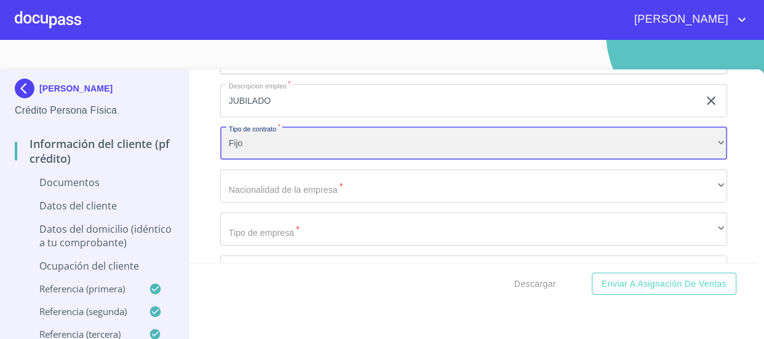
scroll to position [2994, 0]
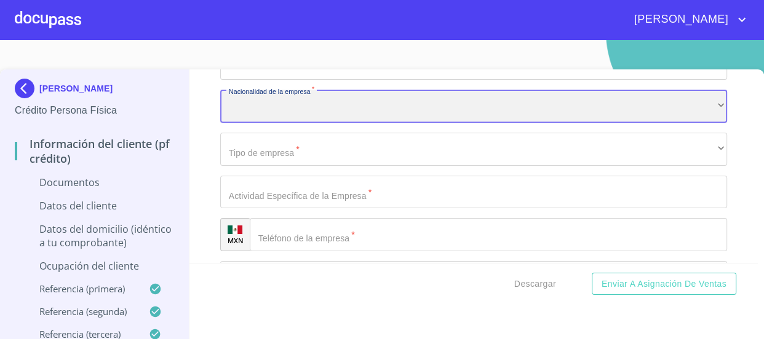
click at [314, 109] on div "​" at bounding box center [473, 106] width 507 height 33
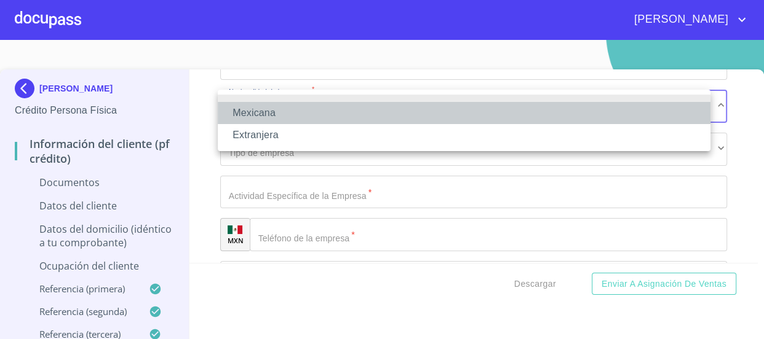
click at [314, 109] on li "Mexicana" at bounding box center [464, 113] width 492 height 22
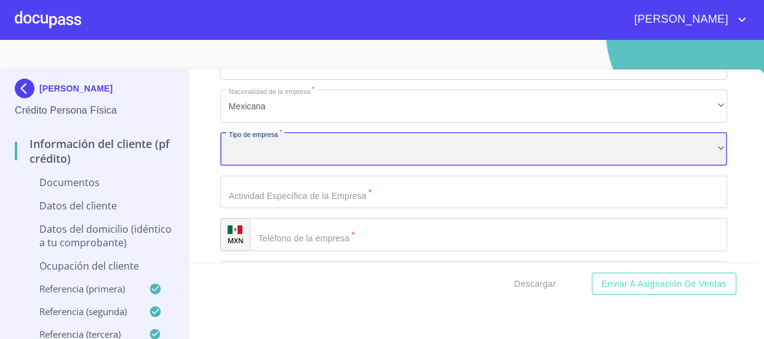
click at [316, 134] on div "​" at bounding box center [473, 149] width 507 height 33
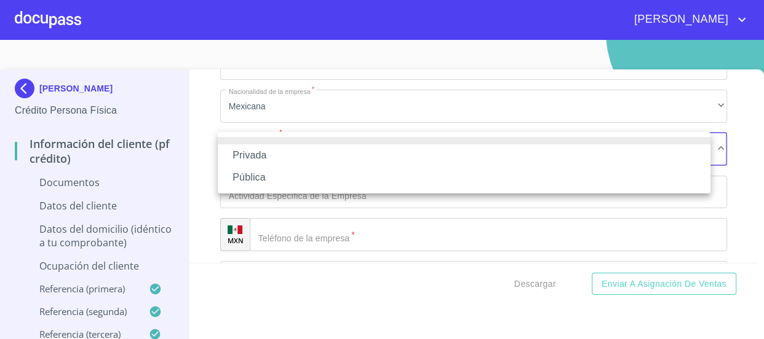
click at [332, 177] on li "Pública" at bounding box center [464, 178] width 492 height 22
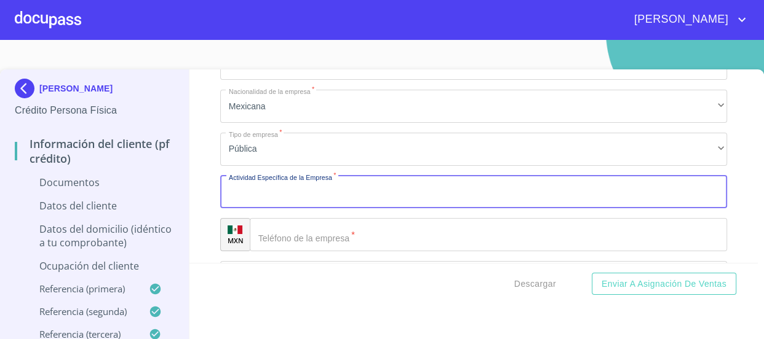
click at [334, 188] on input "Documento de identificación   *" at bounding box center [473, 192] width 507 height 33
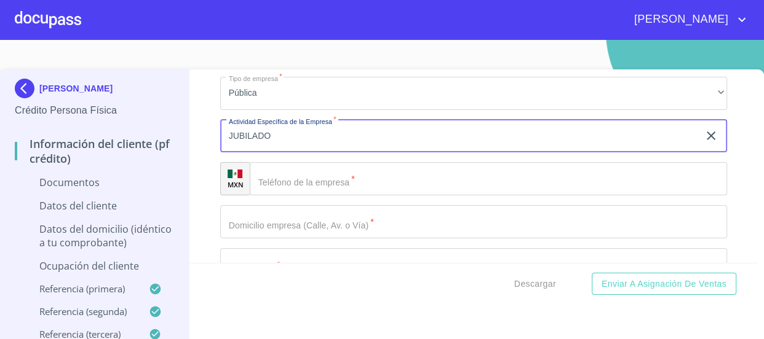
type input "JUBILADO"
click at [413, 218] on input "Documento de identificación   *" at bounding box center [473, 221] width 507 height 33
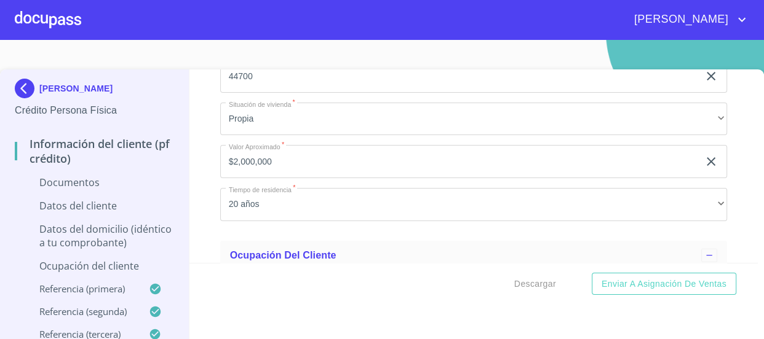
scroll to position [2715, 0]
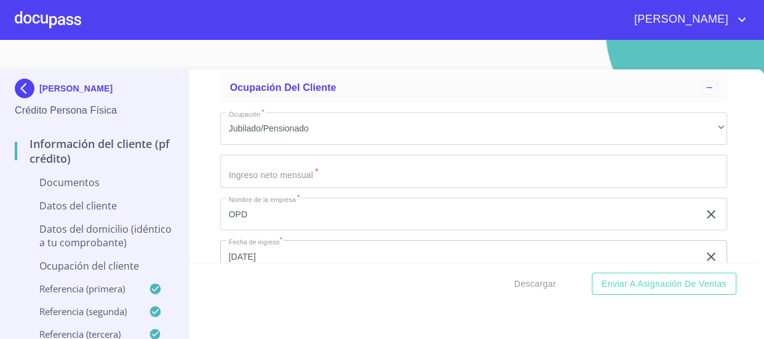
click at [347, 176] on input "Documento de identificación   *" at bounding box center [473, 171] width 507 height 33
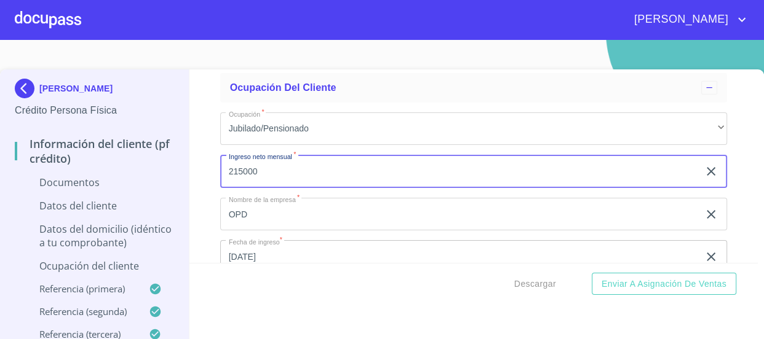
click at [200, 143] on div "Información del cliente (PF crédito) Documentos Documento de identificación   *…" at bounding box center [473, 166] width 568 height 194
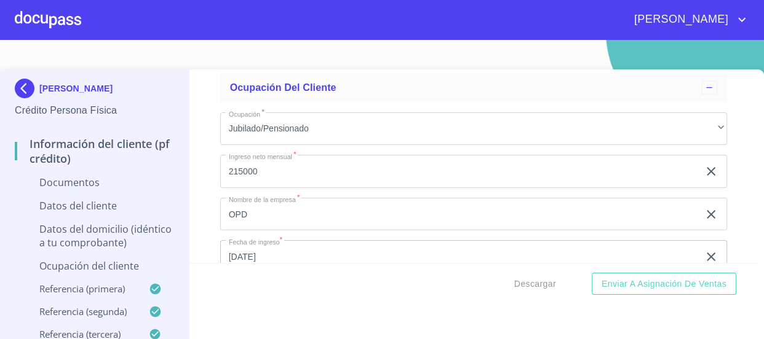
click at [263, 168] on input "215000" at bounding box center [459, 171] width 479 height 33
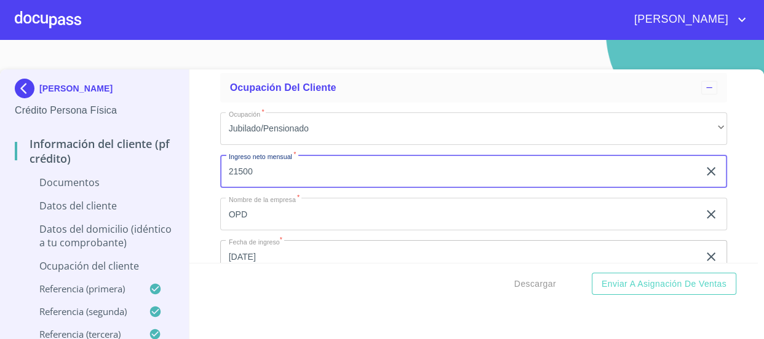
type input "21500"
click at [214, 159] on div "Información del cliente (PF crédito) Documentos Documento de identificación   *…" at bounding box center [473, 166] width 568 height 194
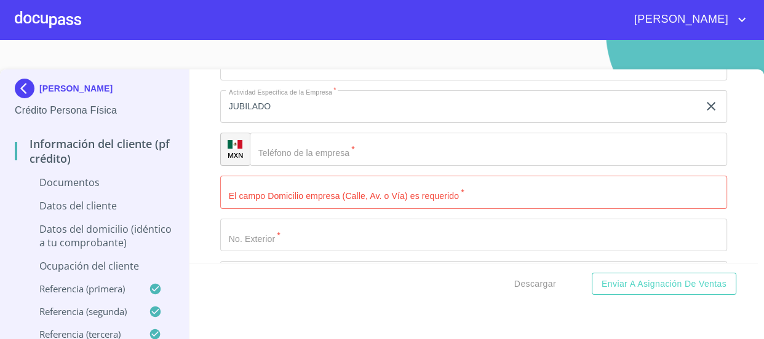
scroll to position [3106, 0]
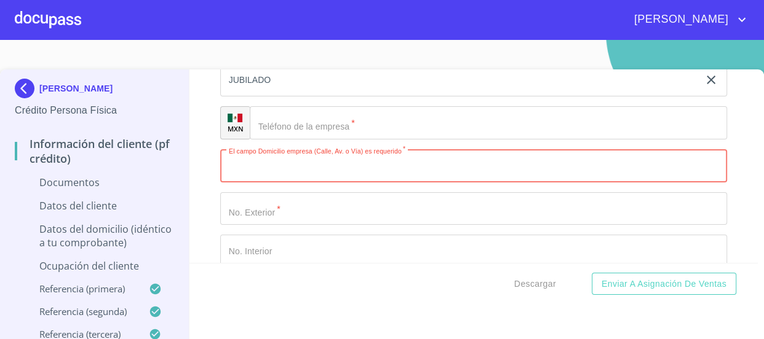
click at [389, 172] on input "Documento de identificación   *" at bounding box center [473, 165] width 507 height 33
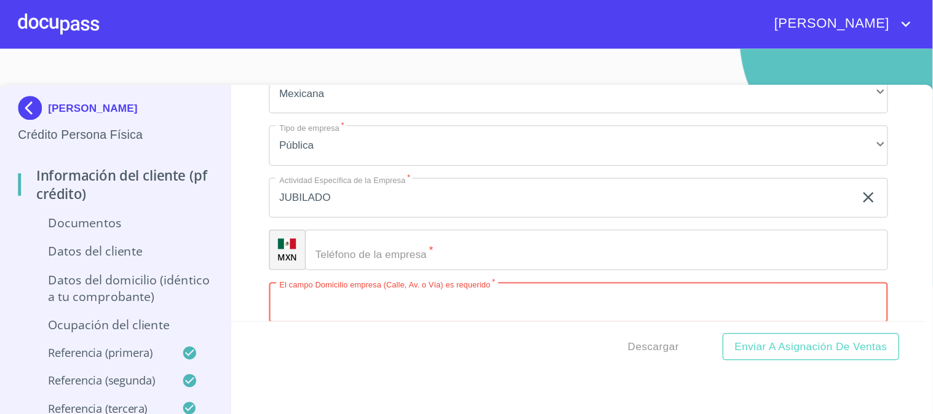
scroll to position [3050, 0]
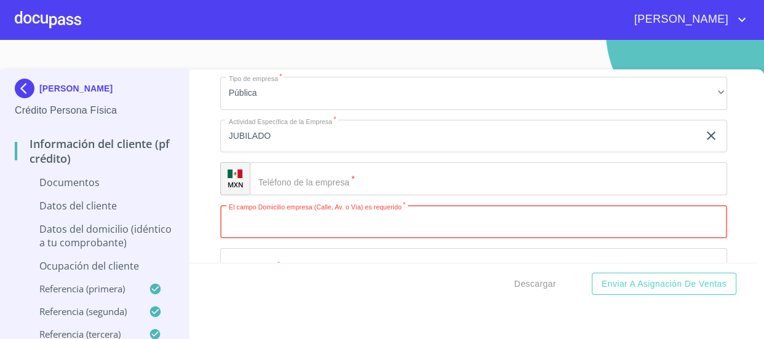
click at [291, 213] on input "Documento de identificación   *" at bounding box center [473, 221] width 507 height 33
paste input "HACIENDA [GEOGRAPHIC_DATA]"
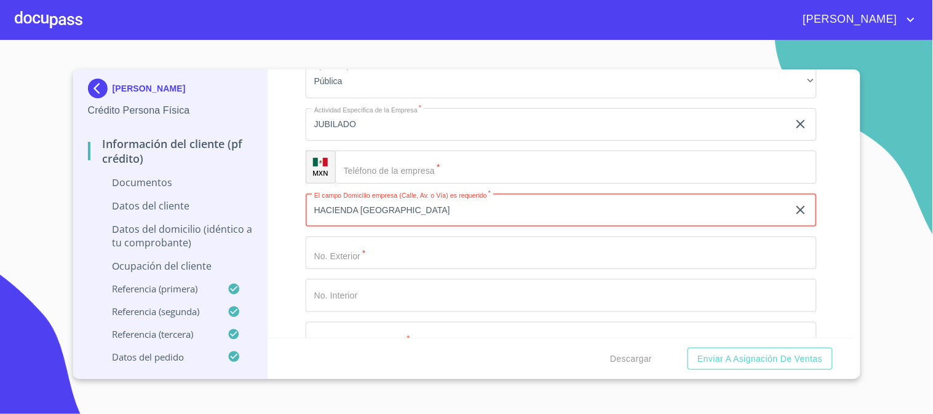
scroll to position [3119, 0]
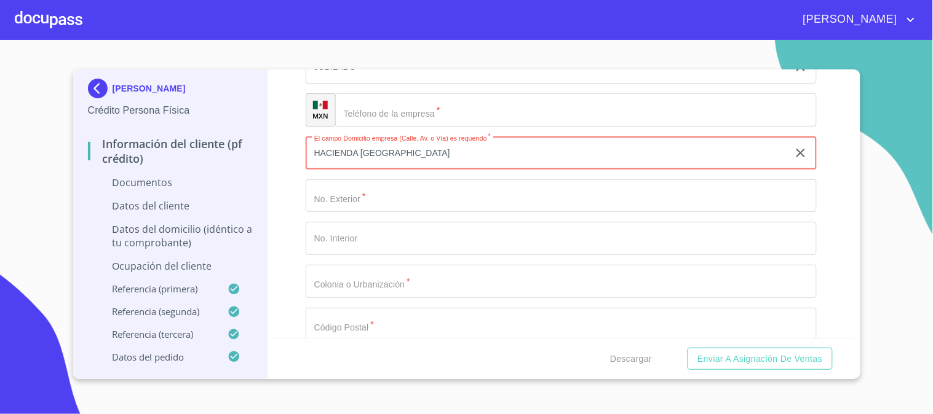
type input "HACIENDA [GEOGRAPHIC_DATA]"
click at [408, 198] on input "Documento de identificación   *" at bounding box center [561, 196] width 511 height 33
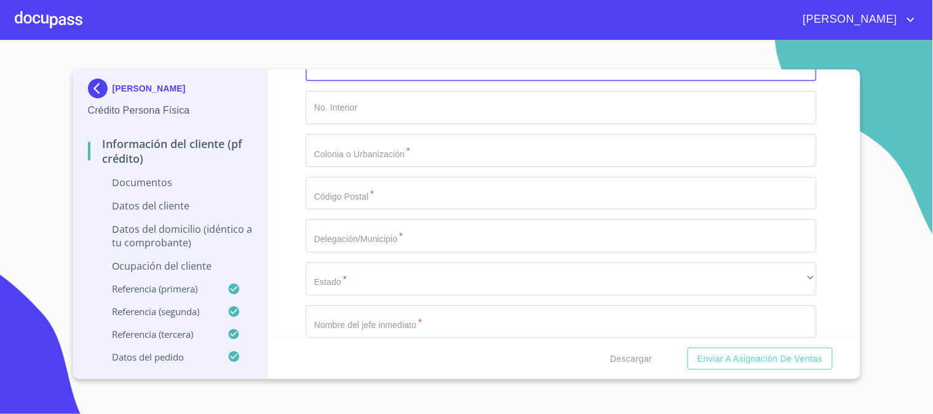
scroll to position [3255, 0]
type input "2615"
click at [416, 150] on input "Documento de identificación   *" at bounding box center [561, 144] width 511 height 33
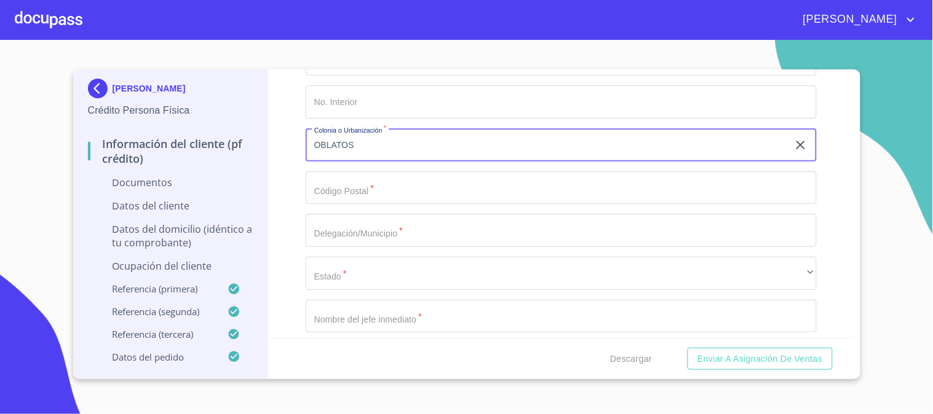
type input "OBLATOS"
click at [414, 197] on input "Documento de identificación   *" at bounding box center [561, 188] width 511 height 33
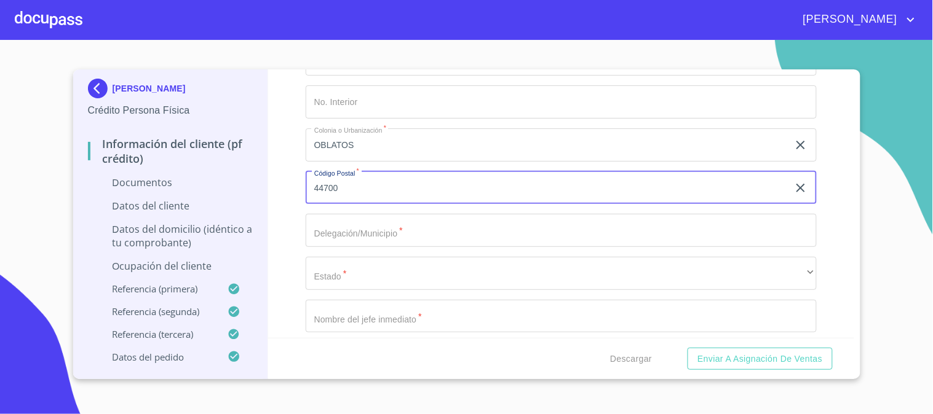
type input "44700"
click at [406, 237] on input "Documento de identificación   *" at bounding box center [561, 230] width 511 height 33
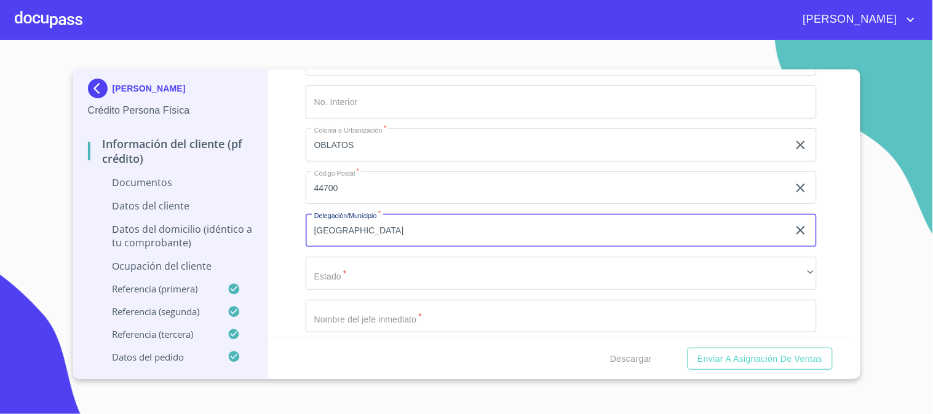
type input "[GEOGRAPHIC_DATA]"
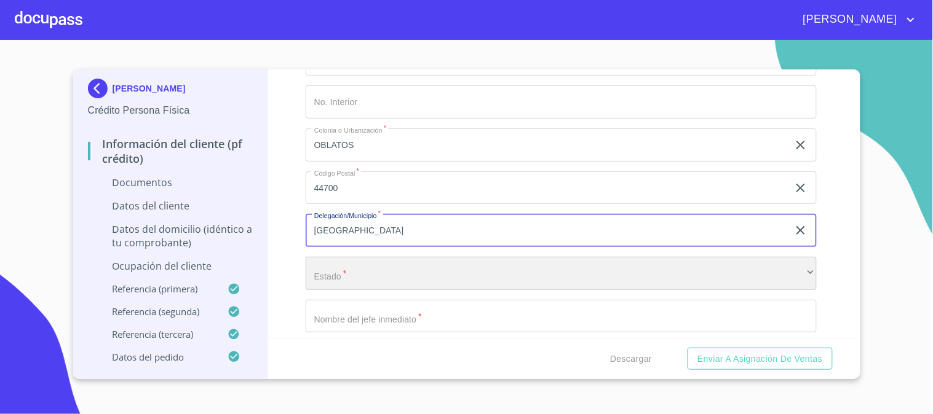
click at [402, 263] on div "​" at bounding box center [561, 273] width 511 height 33
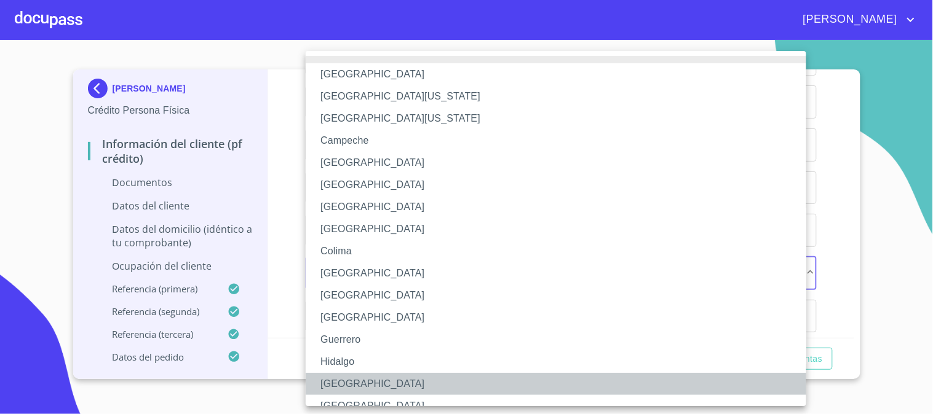
click at [398, 339] on li "[GEOGRAPHIC_DATA]" at bounding box center [561, 384] width 511 height 22
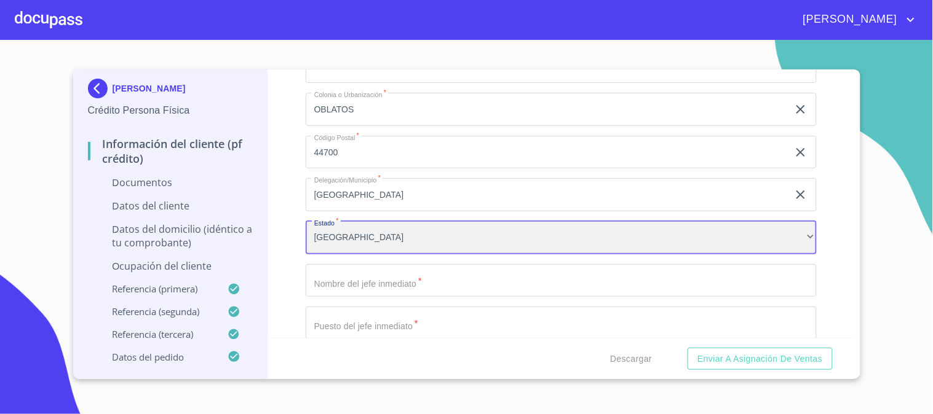
scroll to position [3324, 0]
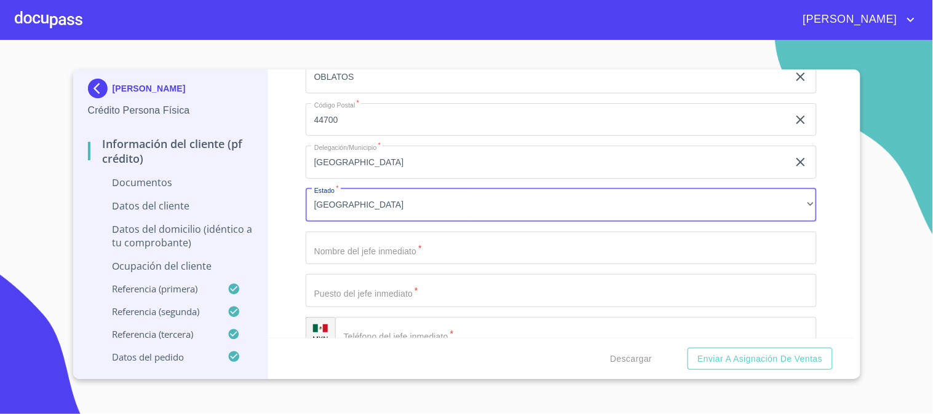
click at [416, 242] on input "Documento de identificación   *" at bounding box center [561, 248] width 511 height 33
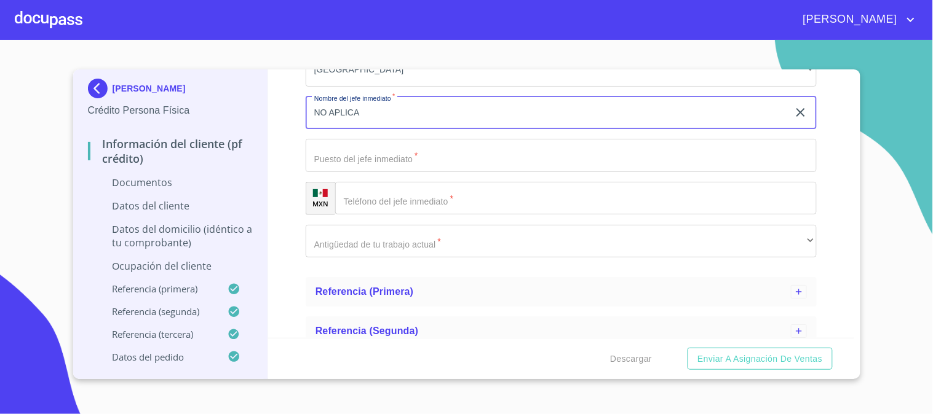
scroll to position [3460, 0]
type input "NO APLICA"
click at [422, 151] on input "Documento de identificación   *" at bounding box center [561, 154] width 511 height 33
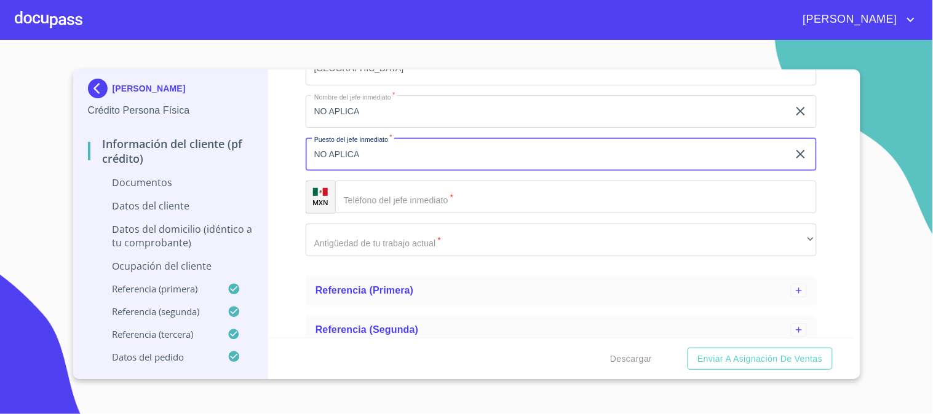
type input "NO APLICA"
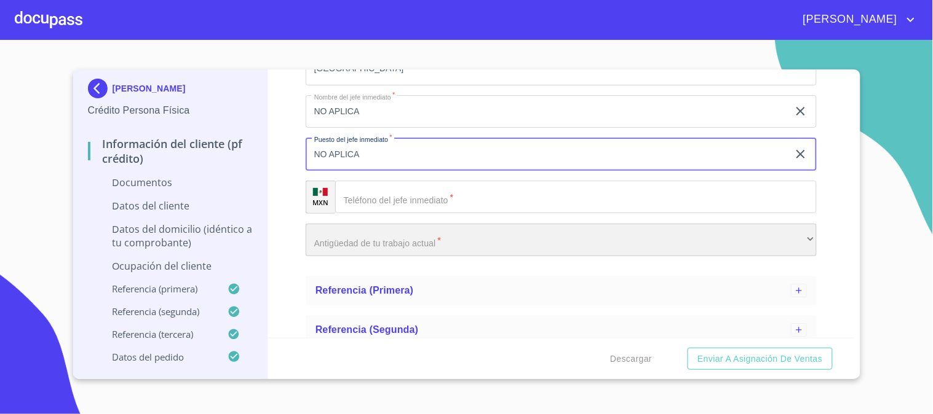
click at [427, 234] on div "​" at bounding box center [561, 240] width 511 height 33
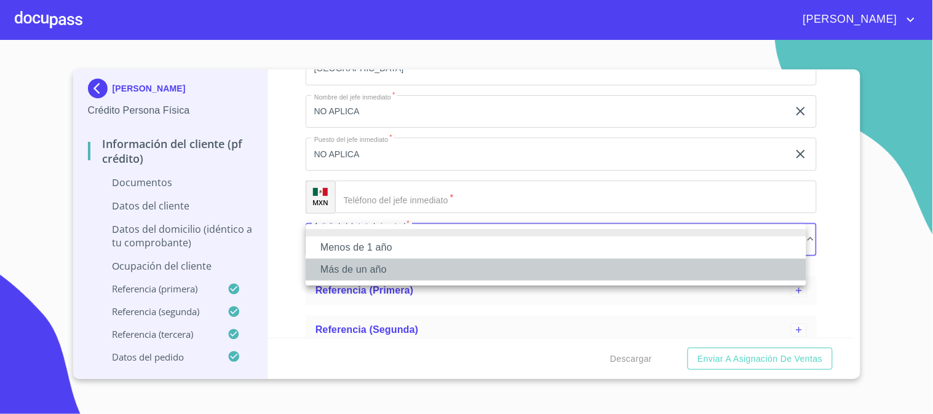
click at [407, 267] on li "Más de un año" at bounding box center [556, 270] width 500 height 22
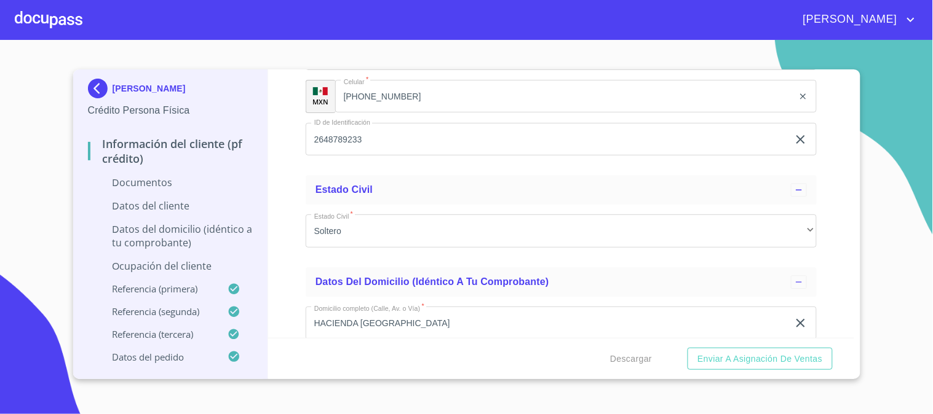
scroll to position [1889, 0]
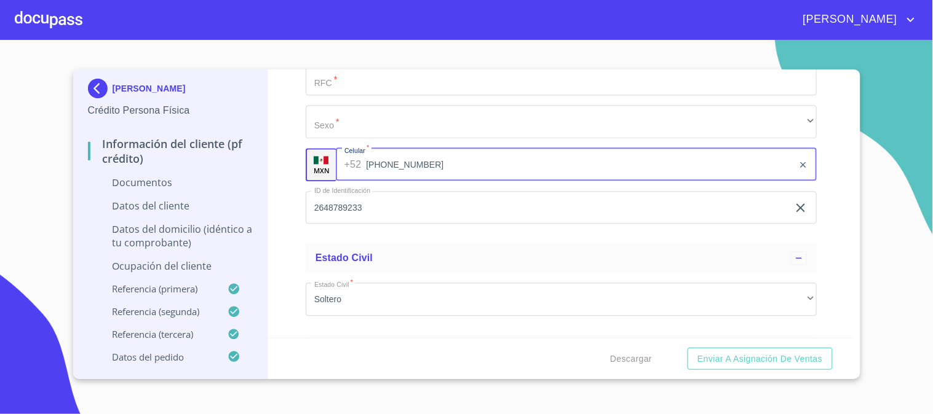
drag, startPoint x: 458, startPoint y: 175, endPoint x: 347, endPoint y: 158, distance: 111.9
click at [347, 158] on div "[PHONE_NUMBER] ​" at bounding box center [576, 164] width 481 height 33
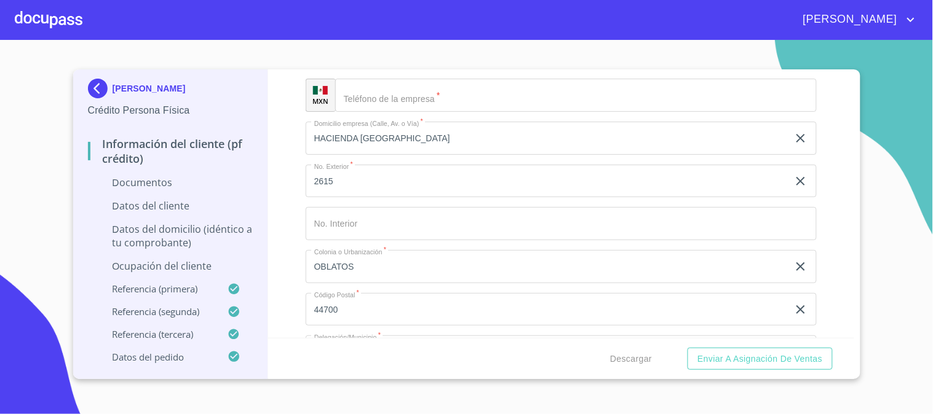
scroll to position [3051, 0]
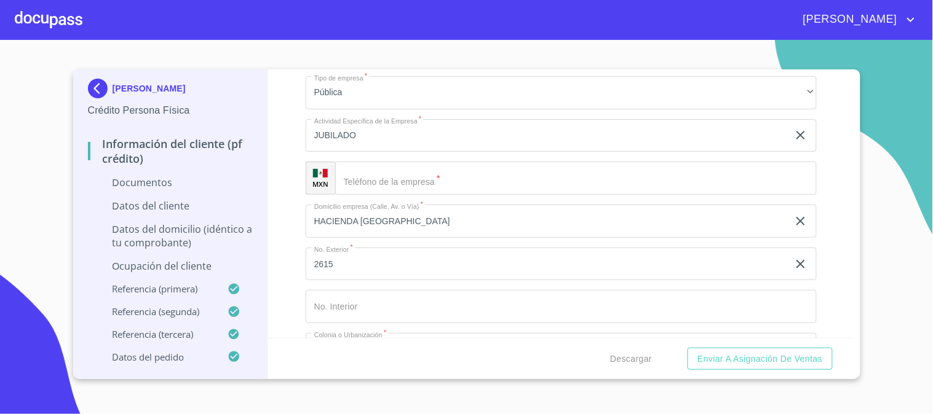
click at [489, 181] on input "Documento de identificación   *" at bounding box center [575, 178] width 481 height 33
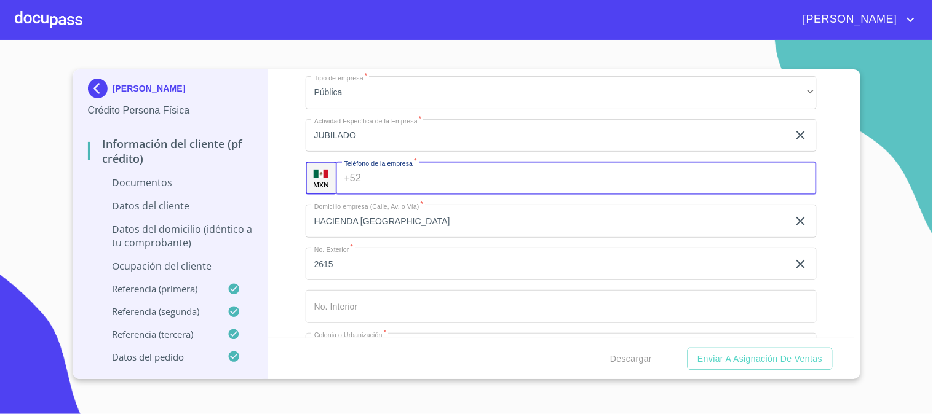
paste input "[PHONE_NUMBER]"
type input "[PHONE_NUMBER]"
click at [294, 200] on div "Información del cliente (PF crédito) Documentos Documento de identificación   *…" at bounding box center [561, 203] width 586 height 269
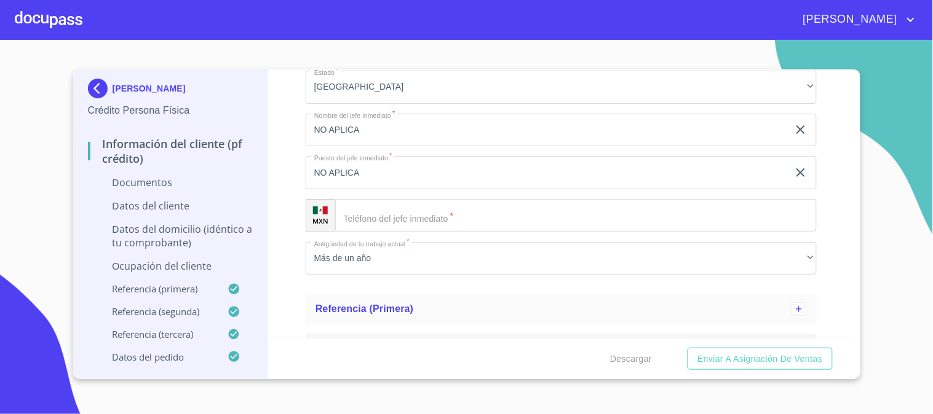
scroll to position [3392, 0]
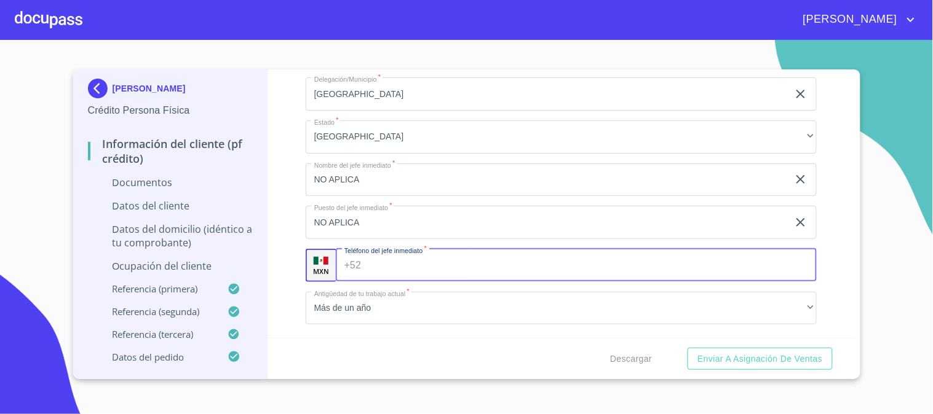
click at [462, 264] on input "Documento de identificación   *" at bounding box center [591, 265] width 451 height 33
paste input "[PHONE_NUMBER]"
type input "[PHONE_NUMBER]"
click at [244, 287] on icon at bounding box center [239, 289] width 25 height 13
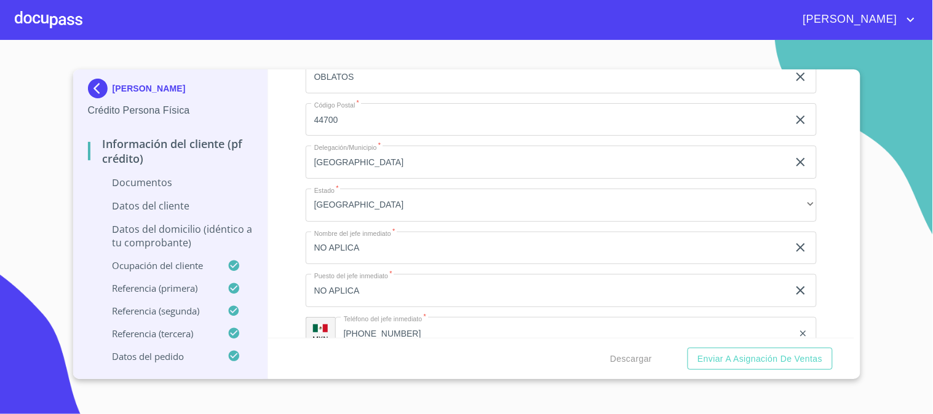
click at [214, 236] on p "Datos del domicilio (idéntico a tu comprobante)" at bounding box center [170, 236] width 165 height 27
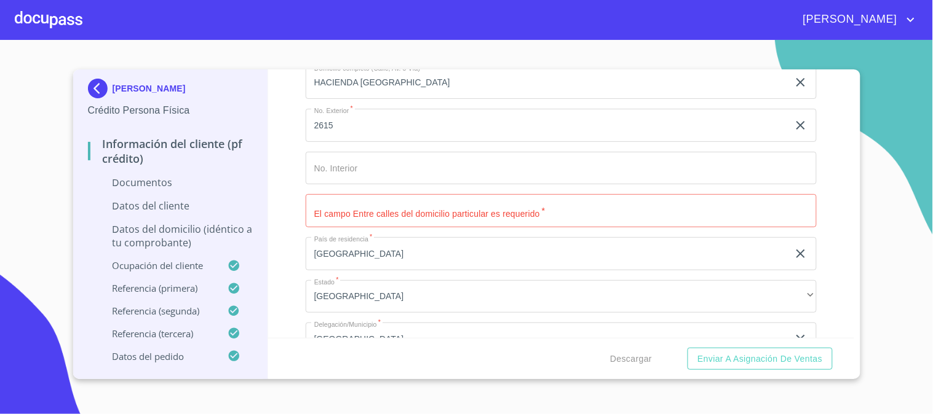
scroll to position [765, 0]
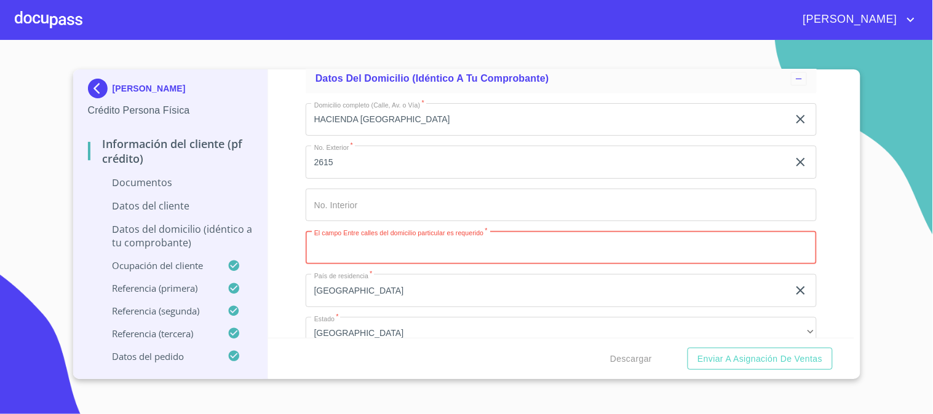
click at [494, 251] on input "Apellido Paterno   *" at bounding box center [561, 247] width 511 height 33
type input "AV ARTESANOS Y [GEOGRAPHIC_DATA]"
click at [275, 253] on div "Información del cliente (PF crédito) Documentos Datos del cliente Apellido Pate…" at bounding box center [561, 203] width 586 height 269
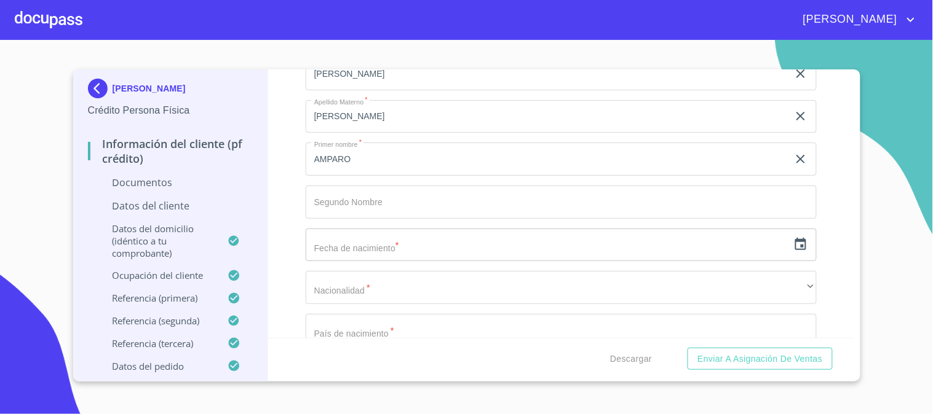
scroll to position [273, 0]
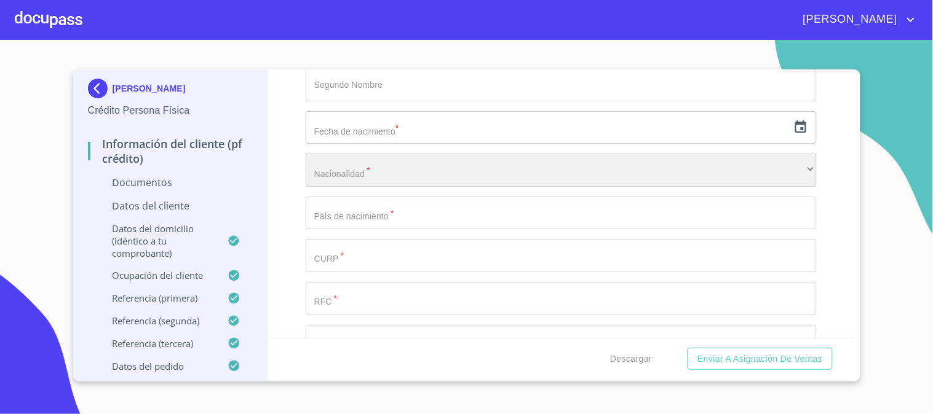
click at [460, 175] on div "​" at bounding box center [561, 170] width 511 height 33
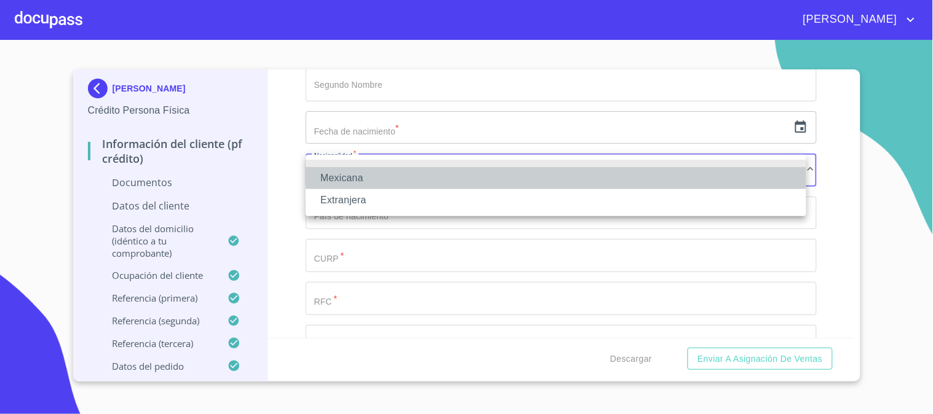
click at [460, 175] on li "Mexicana" at bounding box center [556, 178] width 500 height 22
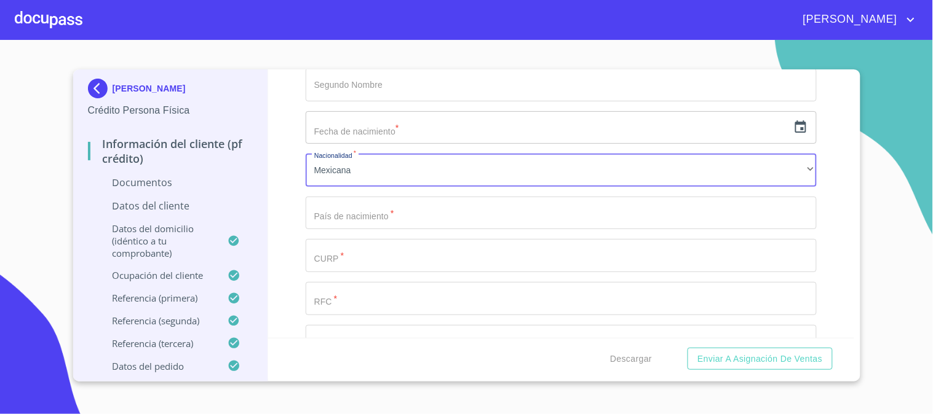
click at [464, 208] on input "Apellido Paterno   *" at bounding box center [561, 213] width 511 height 33
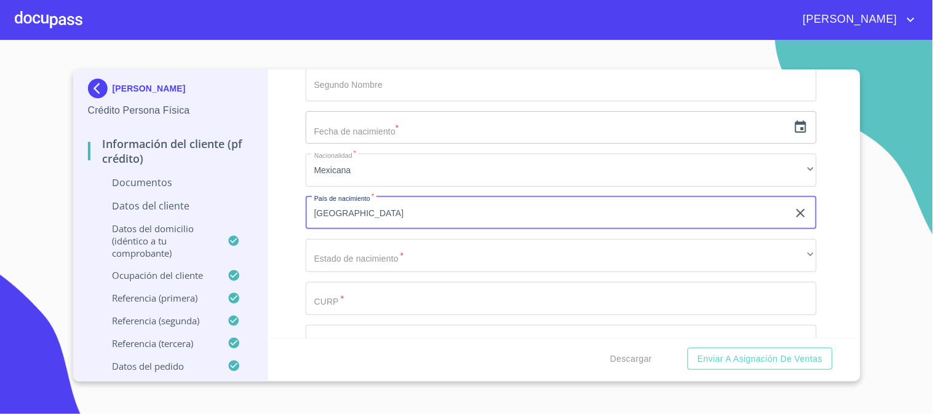
scroll to position [341, 0]
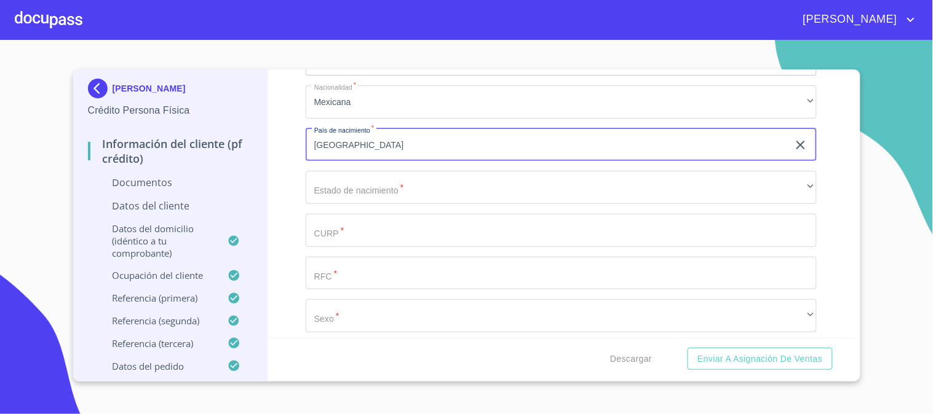
type input "[GEOGRAPHIC_DATA]"
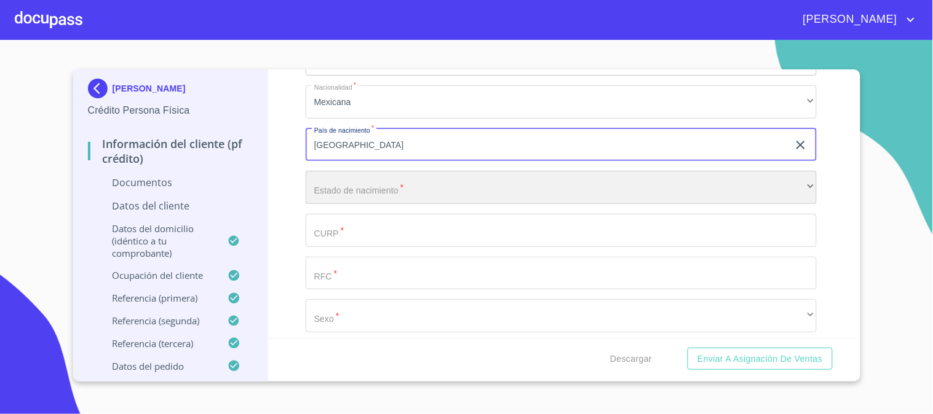
click at [357, 183] on div "​" at bounding box center [561, 187] width 511 height 33
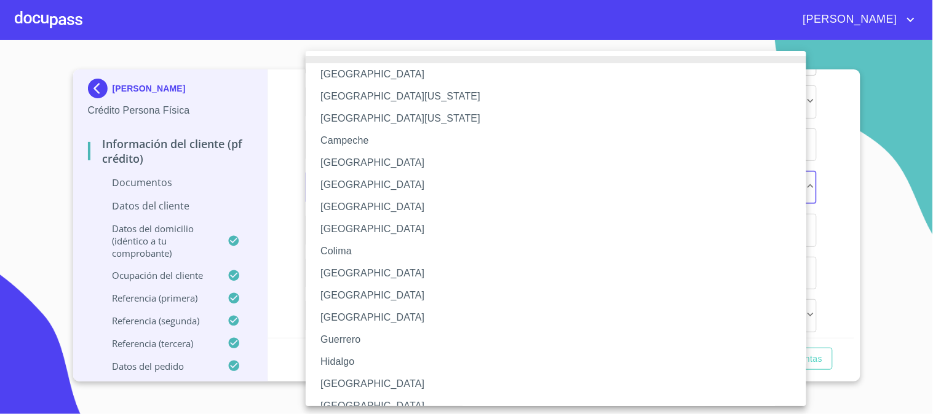
click at [355, 339] on li "[GEOGRAPHIC_DATA]" at bounding box center [561, 384] width 511 height 22
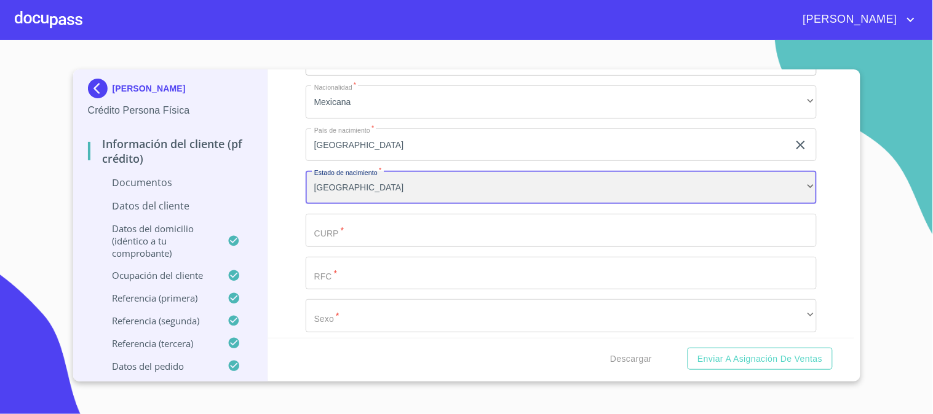
scroll to position [409, 0]
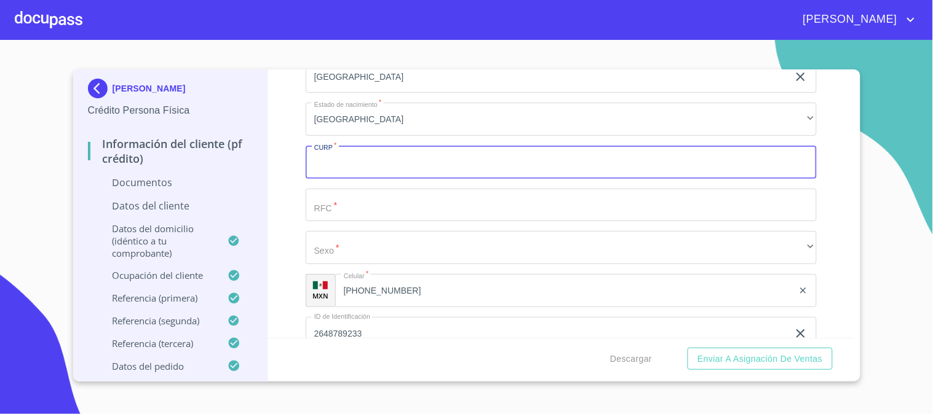
click at [370, 152] on input "Apellido Paterno   *" at bounding box center [561, 162] width 511 height 33
paste input "PEMA661203MJCRRM00"
type input "PEMA661203MJCRRM00"
click at [377, 202] on input "Apellido Paterno   *" at bounding box center [561, 205] width 511 height 33
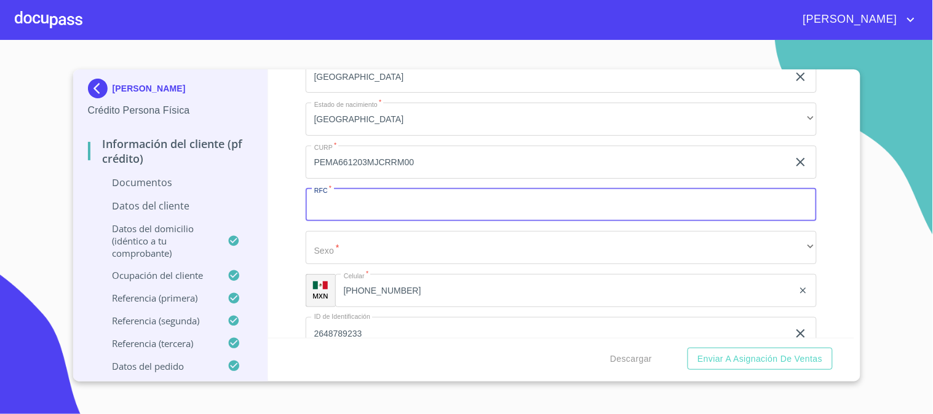
paste input "PEMA661203MJCRRM00"
drag, startPoint x: 434, startPoint y: 205, endPoint x: 369, endPoint y: 200, distance: 64.7
click at [369, 200] on input "PEMA661203MJCRRM00" at bounding box center [547, 205] width 483 height 33
click at [402, 208] on input "PEMA661203" at bounding box center [547, 205] width 483 height 33
paste input "ED7"
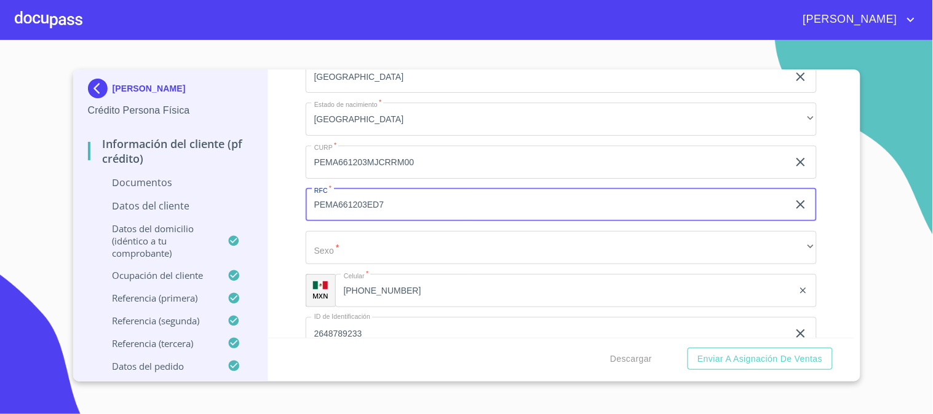
type input "PEMA661203ED7"
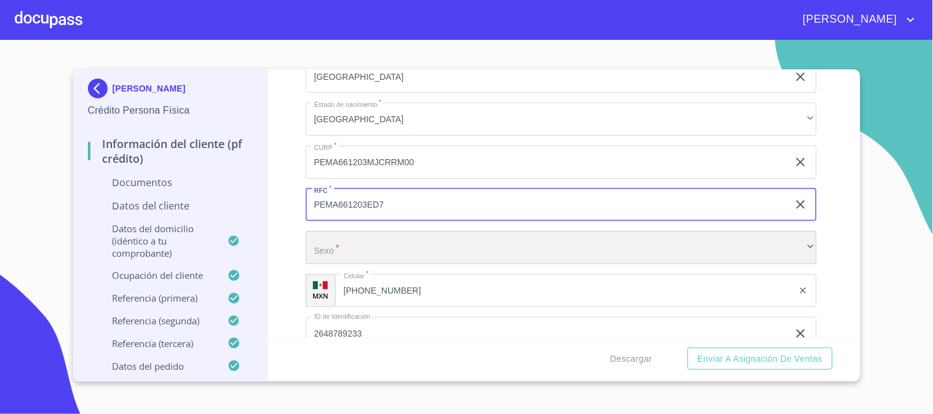
click at [401, 238] on div "​" at bounding box center [561, 247] width 511 height 33
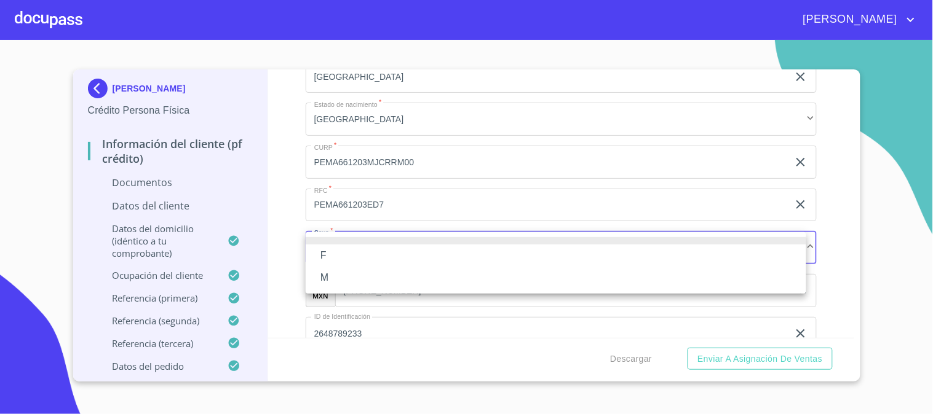
click at [390, 255] on li "F" at bounding box center [556, 256] width 500 height 22
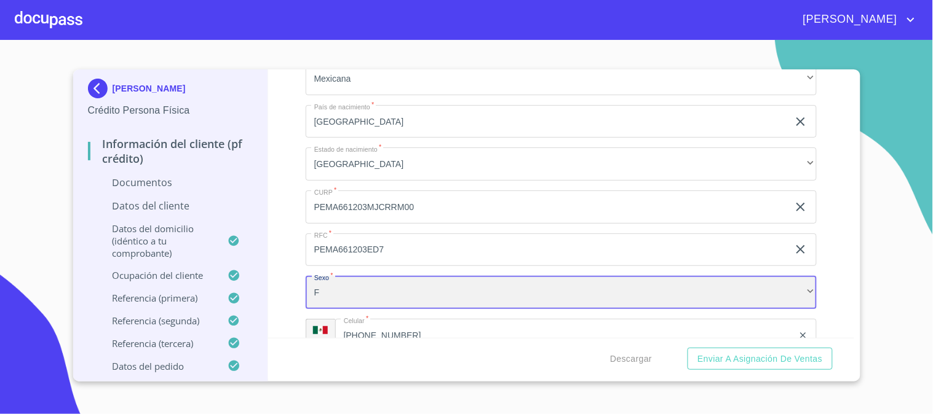
scroll to position [341, 0]
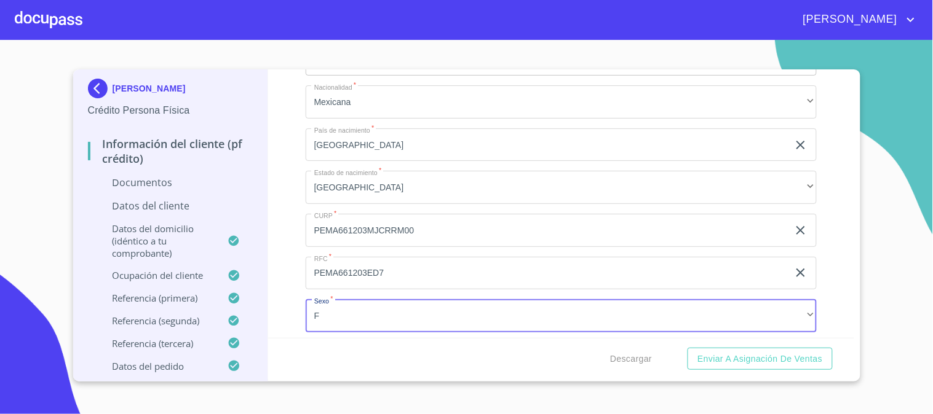
click at [189, 203] on p "Datos del cliente" at bounding box center [170, 206] width 165 height 14
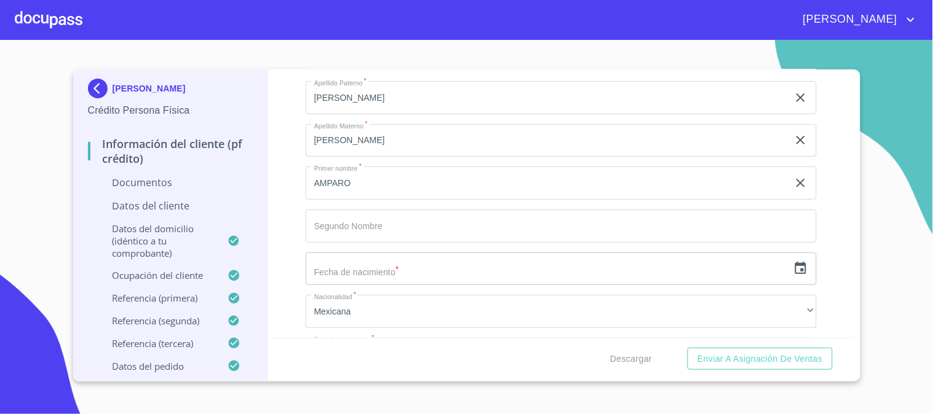
scroll to position [205, 0]
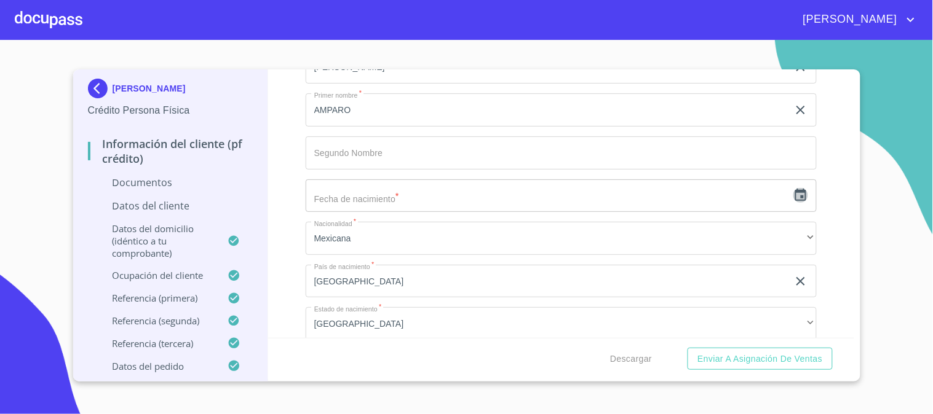
click at [763, 202] on icon "button" at bounding box center [800, 195] width 15 height 15
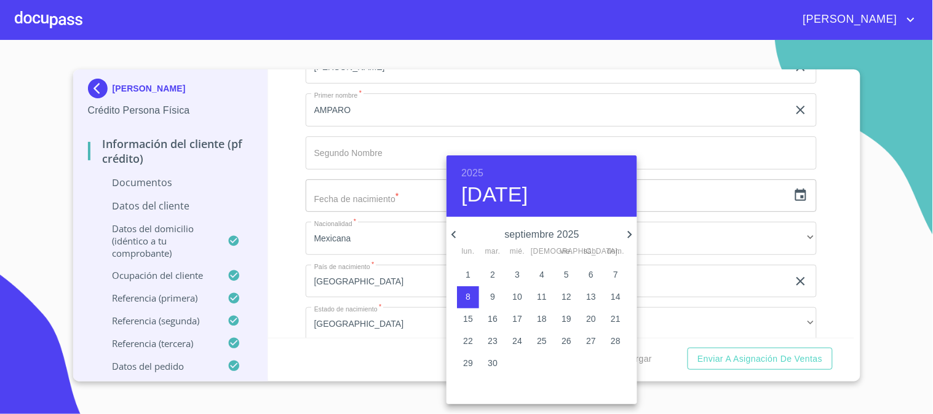
click at [475, 170] on h6 "2025" at bounding box center [472, 173] width 22 height 17
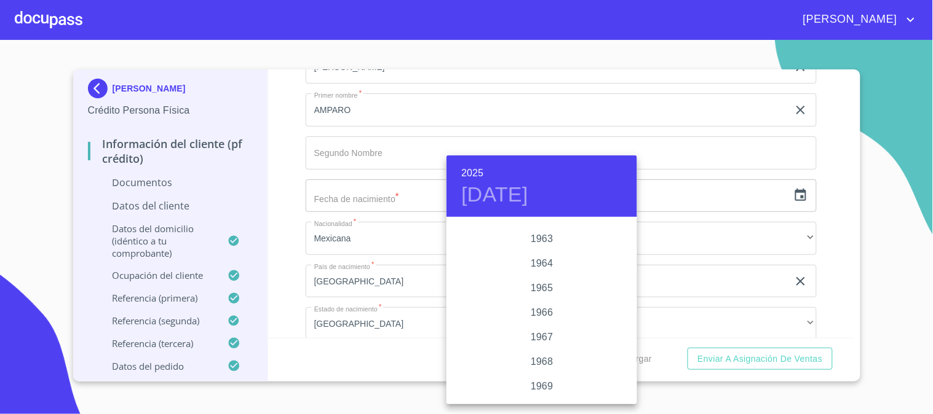
scroll to position [950, 0]
click at [545, 290] on div "1966" at bounding box center [541, 289] width 191 height 25
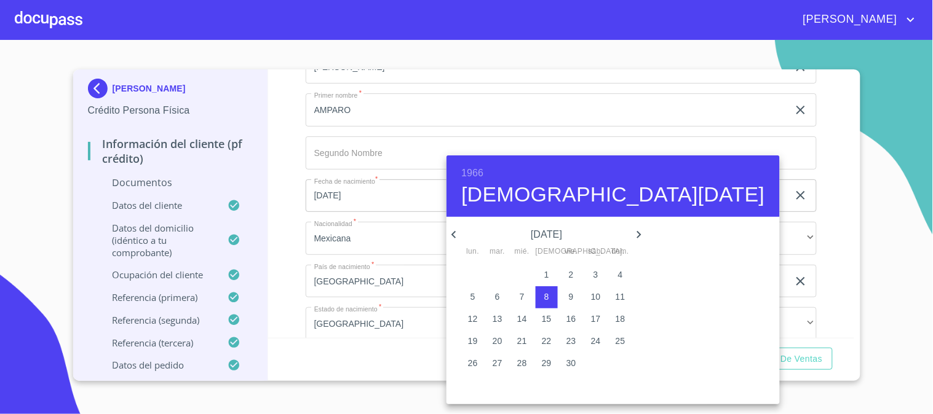
click at [637, 232] on icon "button" at bounding box center [639, 234] width 4 height 7
click at [451, 234] on icon "button" at bounding box center [453, 234] width 15 height 15
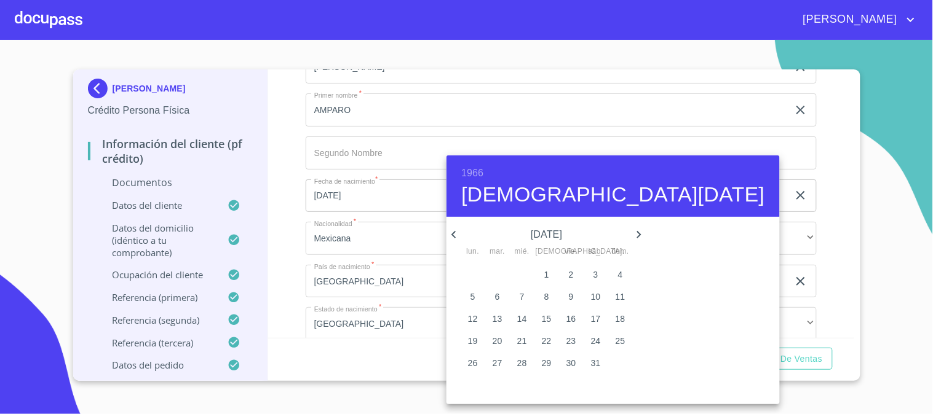
click at [593, 274] on p "3" at bounding box center [595, 275] width 5 height 12
type input "[DATE]"
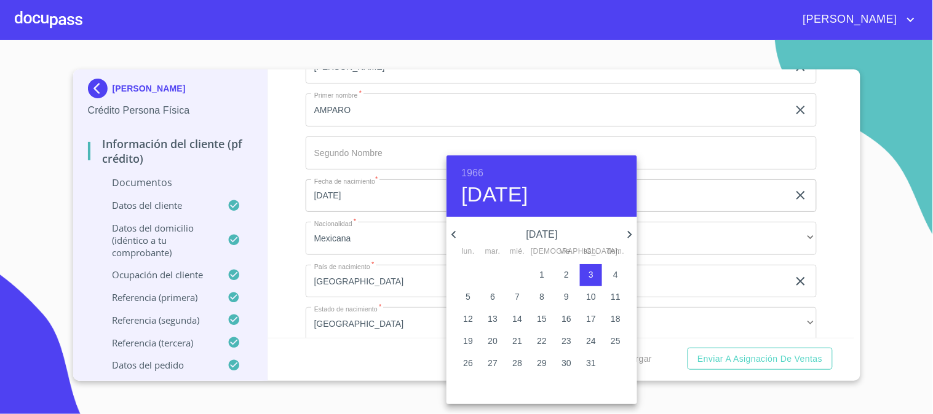
click at [290, 245] on div at bounding box center [466, 207] width 933 height 414
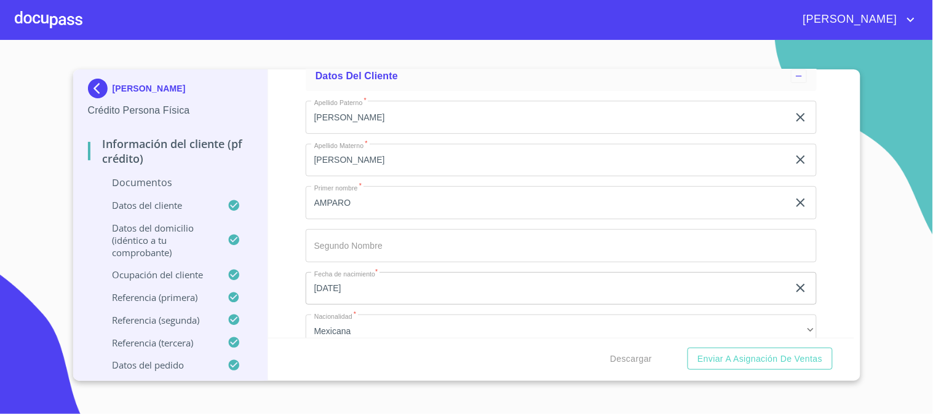
scroll to position [0, 0]
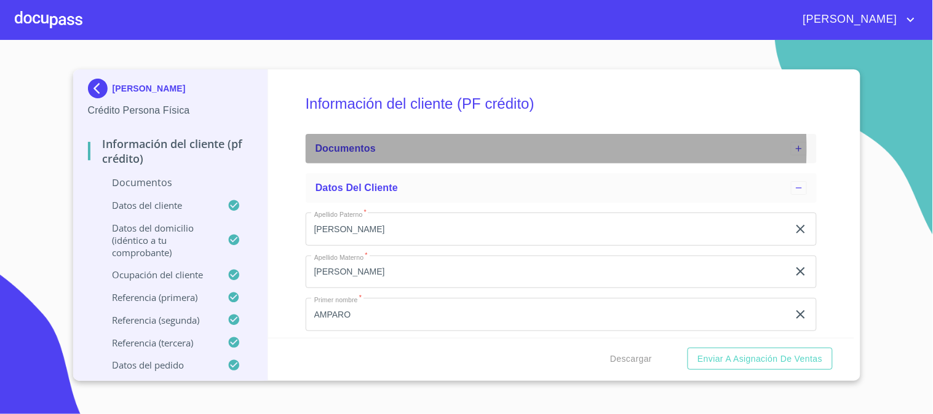
click at [374, 149] on span "Documentos" at bounding box center [345, 148] width 60 height 10
